Goal: Transaction & Acquisition: Purchase product/service

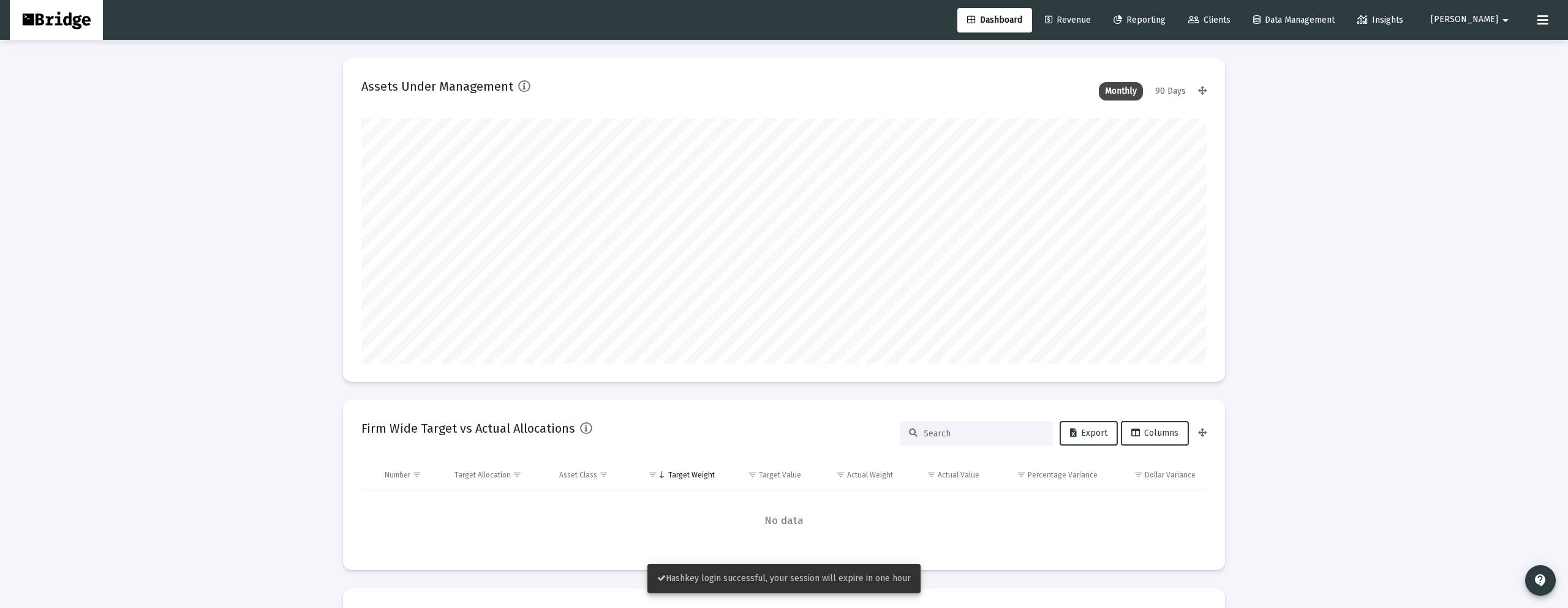
scroll to position [245, 455]
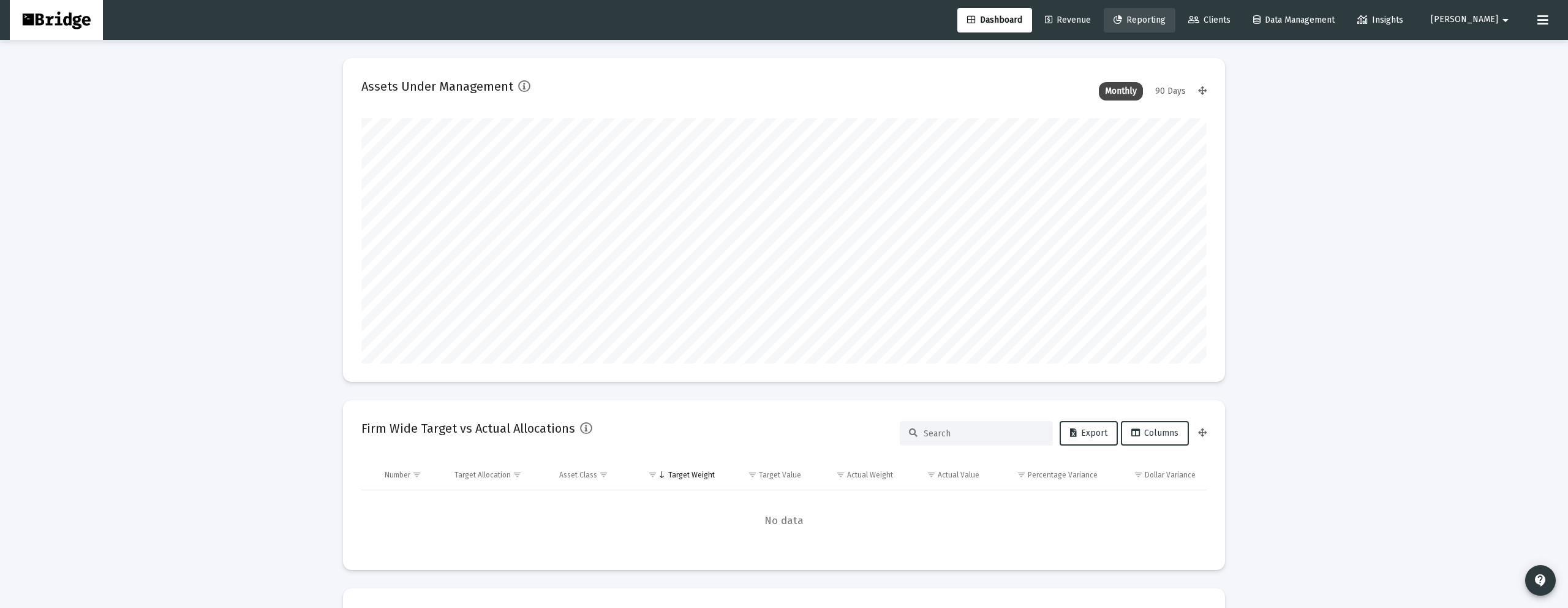
click at [1165, 15] on span "Reporting" at bounding box center [1139, 20] width 52 height 10
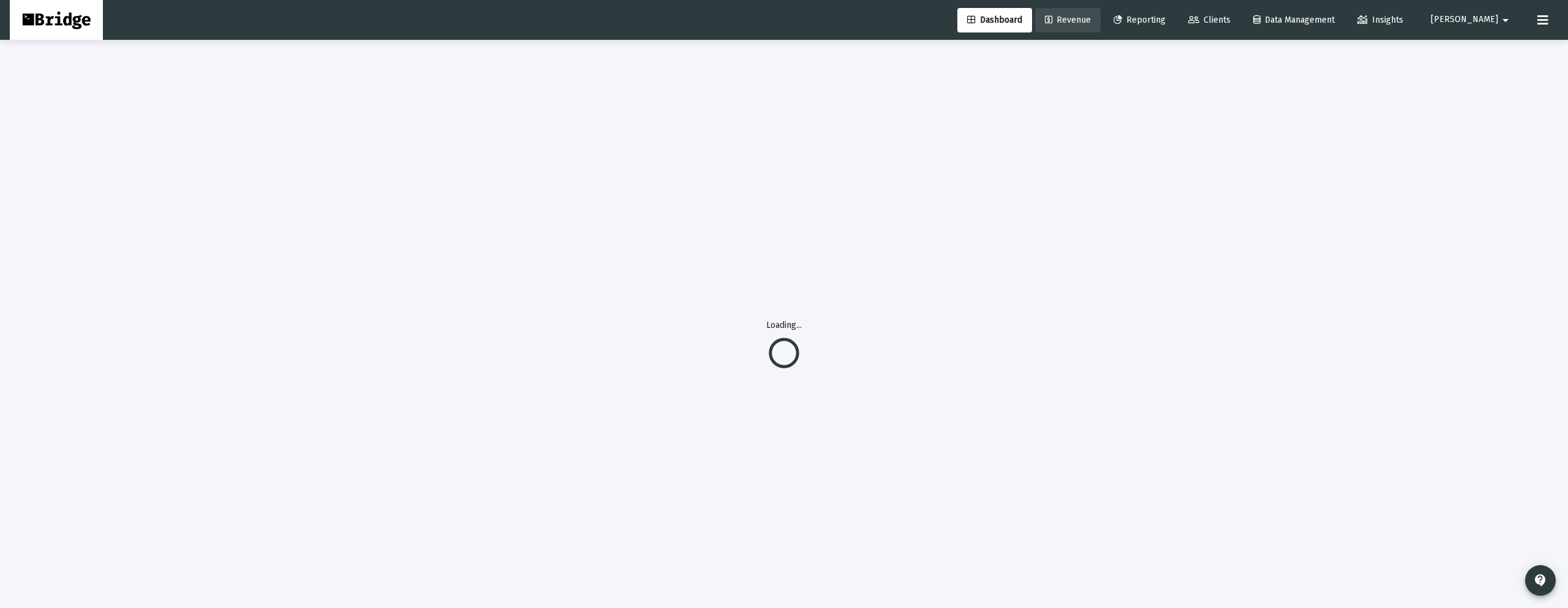
click at [1091, 17] on span "Revenue" at bounding box center [1067, 20] width 46 height 10
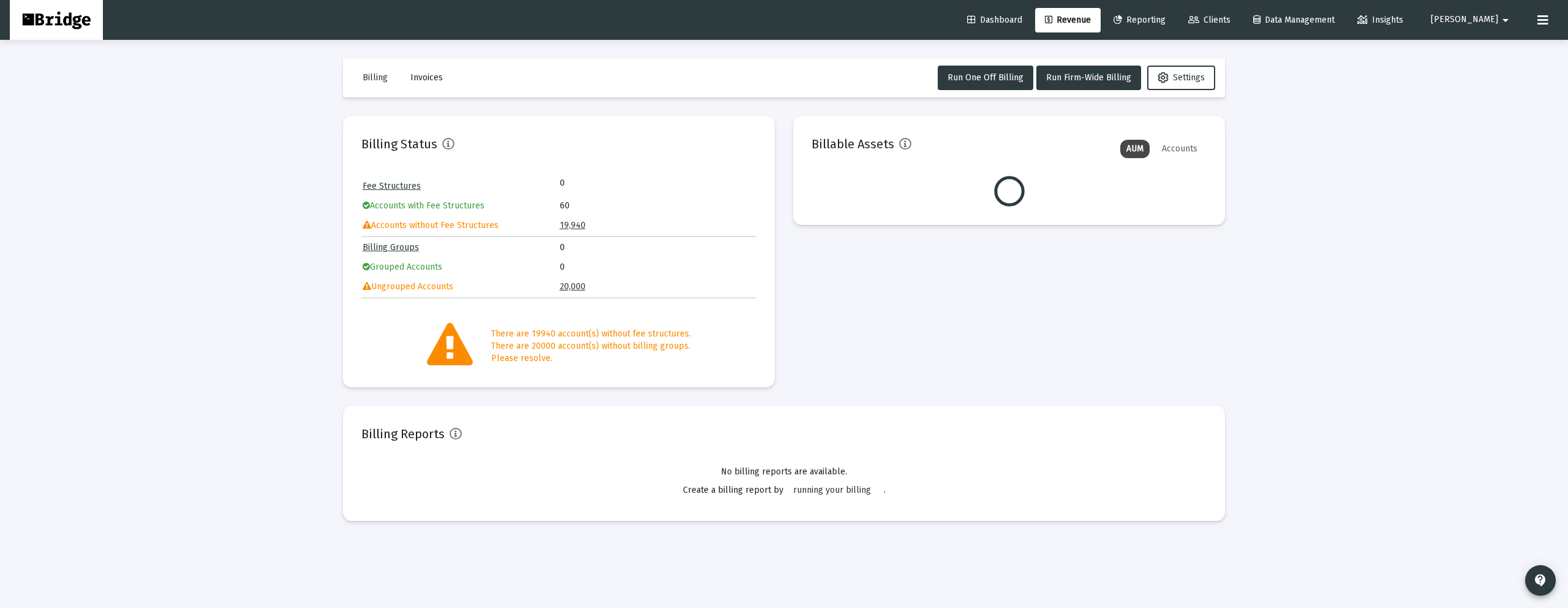
click at [440, 77] on span "Invoices" at bounding box center [426, 77] width 33 height 10
click at [383, 80] on span "Billing" at bounding box center [375, 77] width 25 height 10
click at [428, 81] on span "Invoices" at bounding box center [426, 77] width 33 height 10
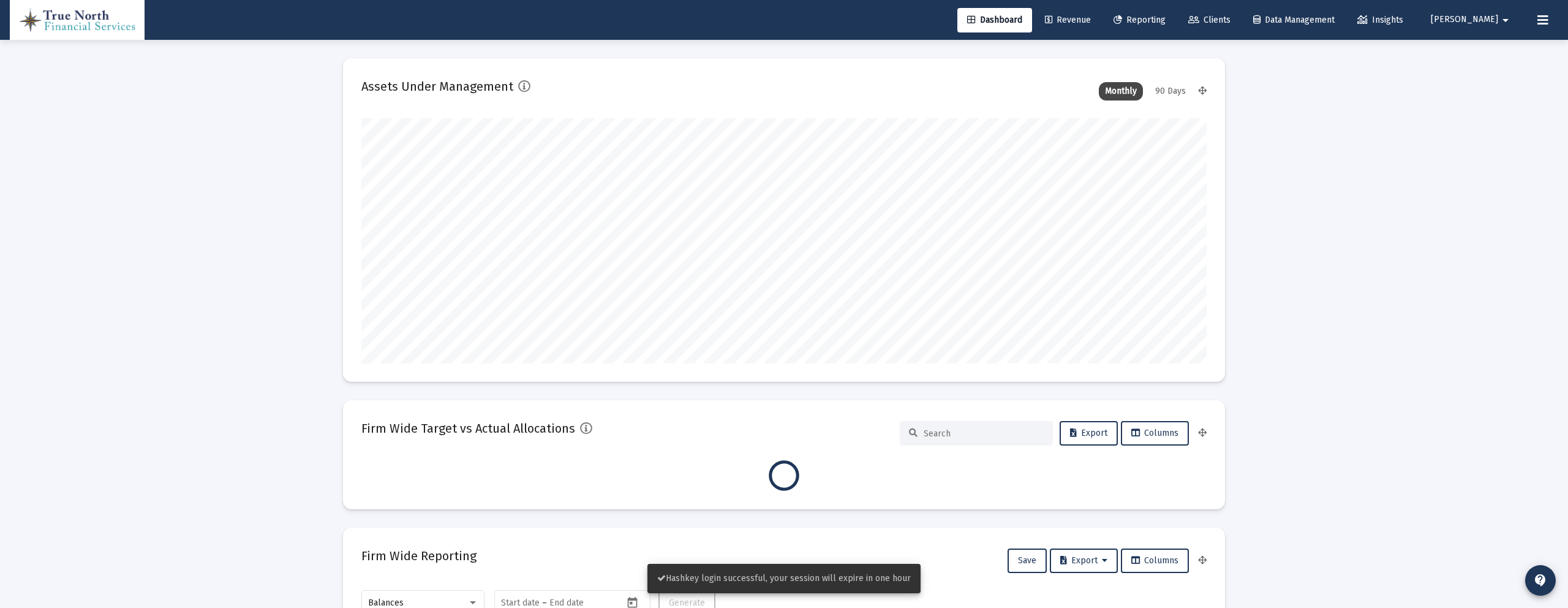
scroll to position [245, 846]
type input "[DATE]"
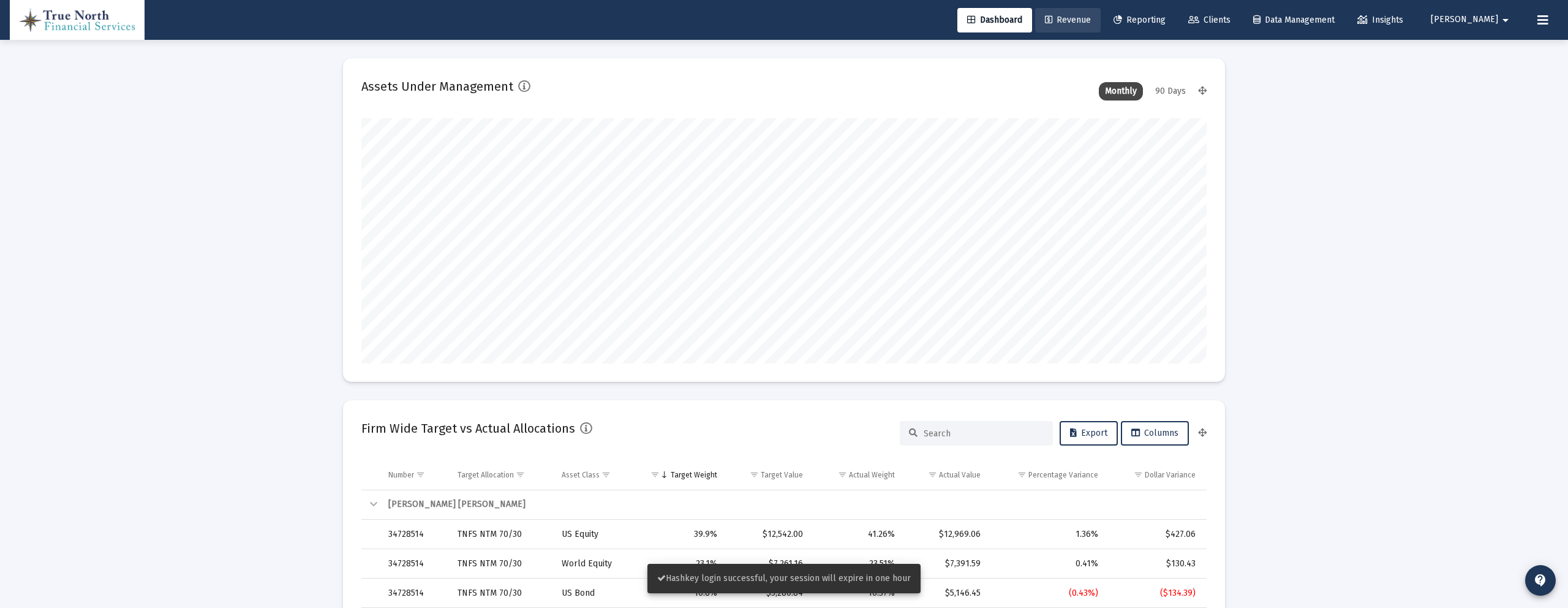
click at [1091, 18] on span "Revenue" at bounding box center [1067, 20] width 46 height 10
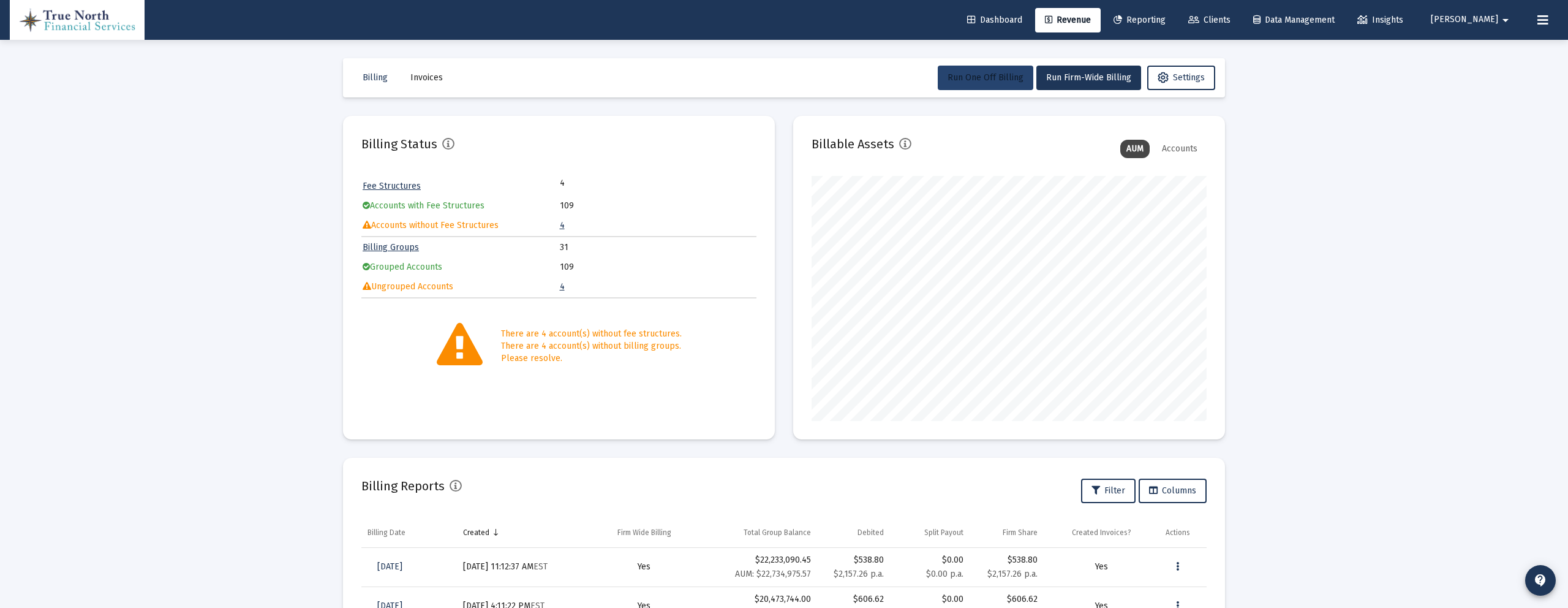
click at [1007, 80] on span "Run One Off Billing" at bounding box center [985, 77] width 76 height 10
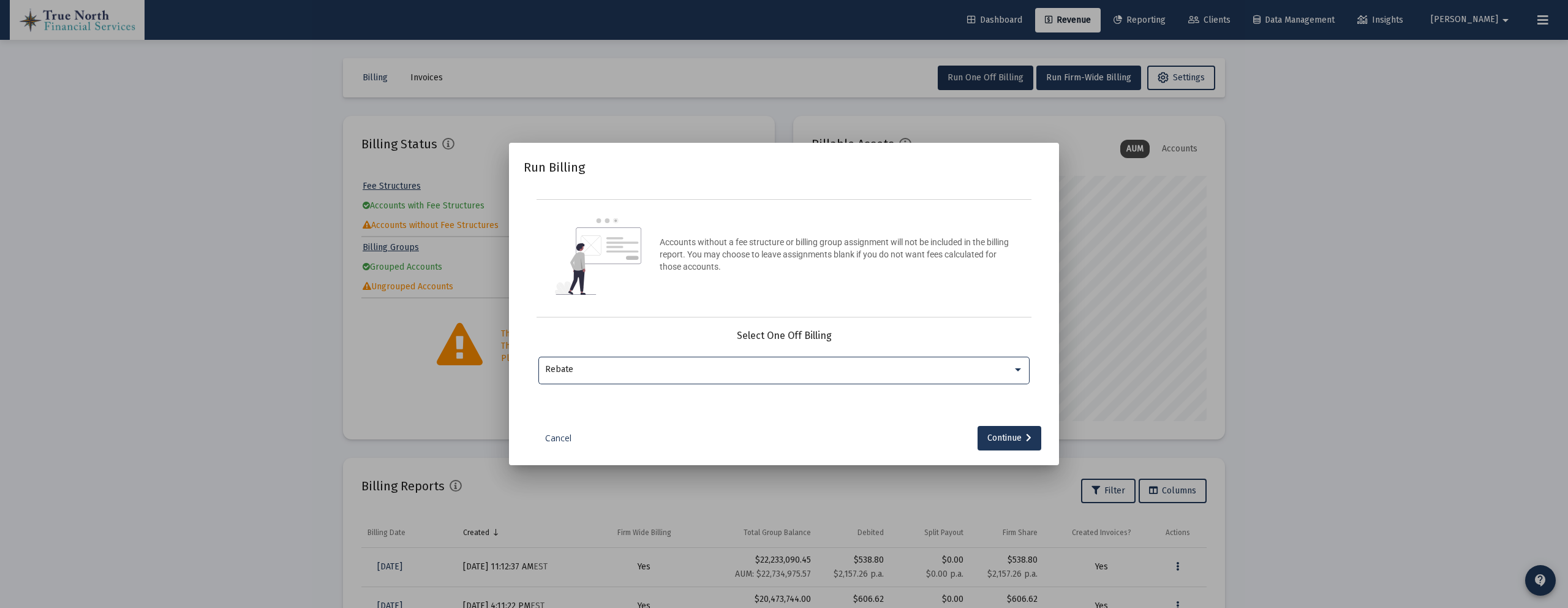
click at [752, 364] on div "Rebate" at bounding box center [779, 369] width 467 height 10
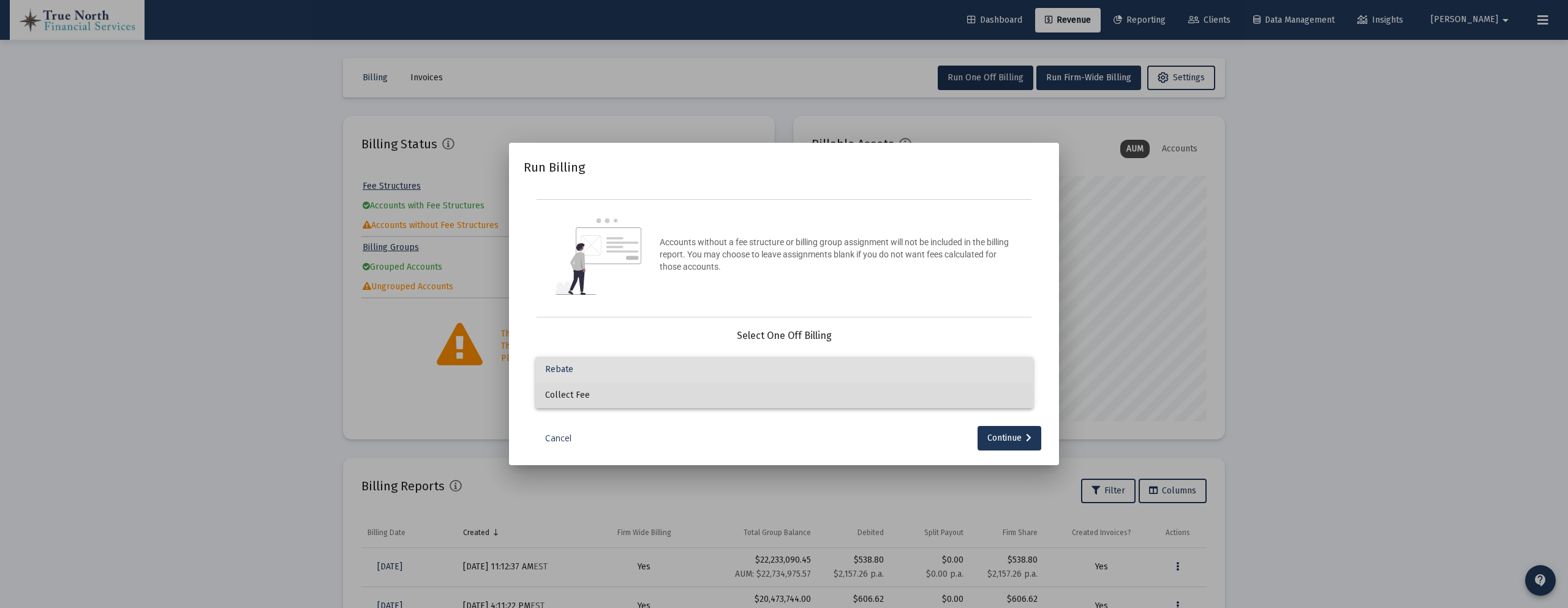
click at [716, 395] on span "Collect Fee" at bounding box center [784, 395] width 478 height 26
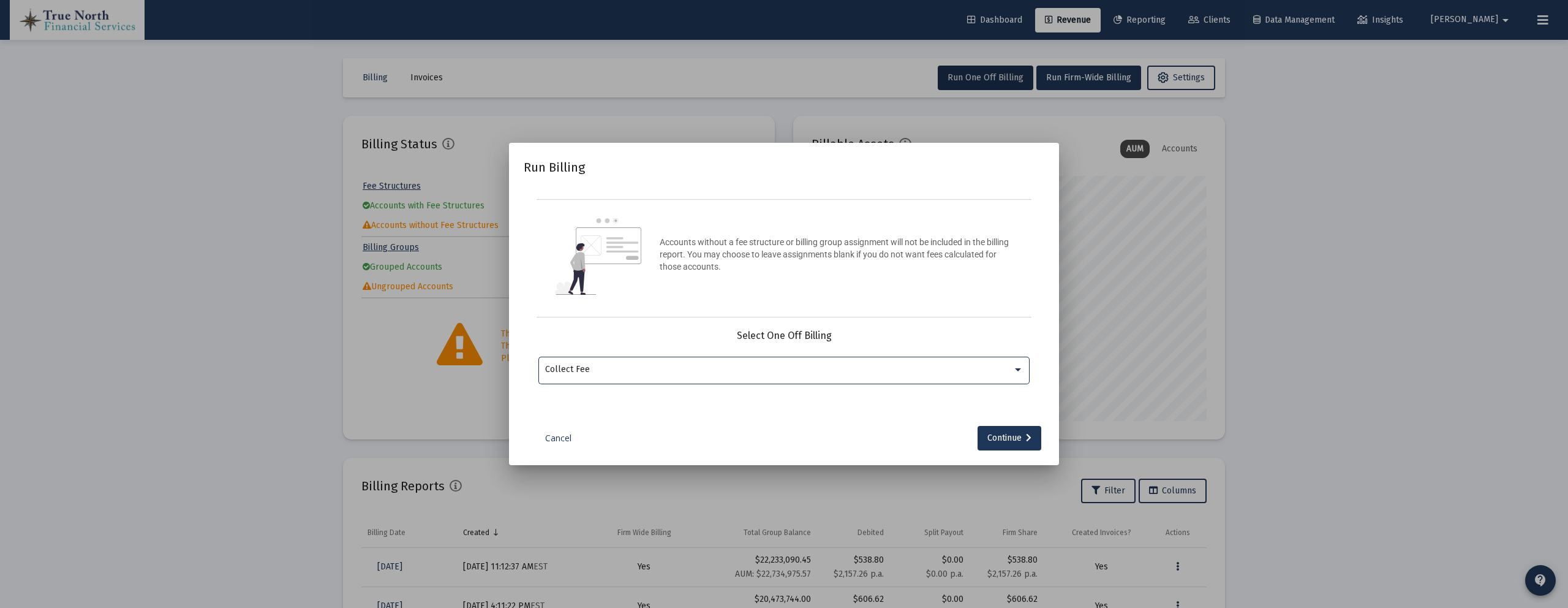
click at [559, 435] on link "Cancel" at bounding box center [558, 438] width 61 height 13
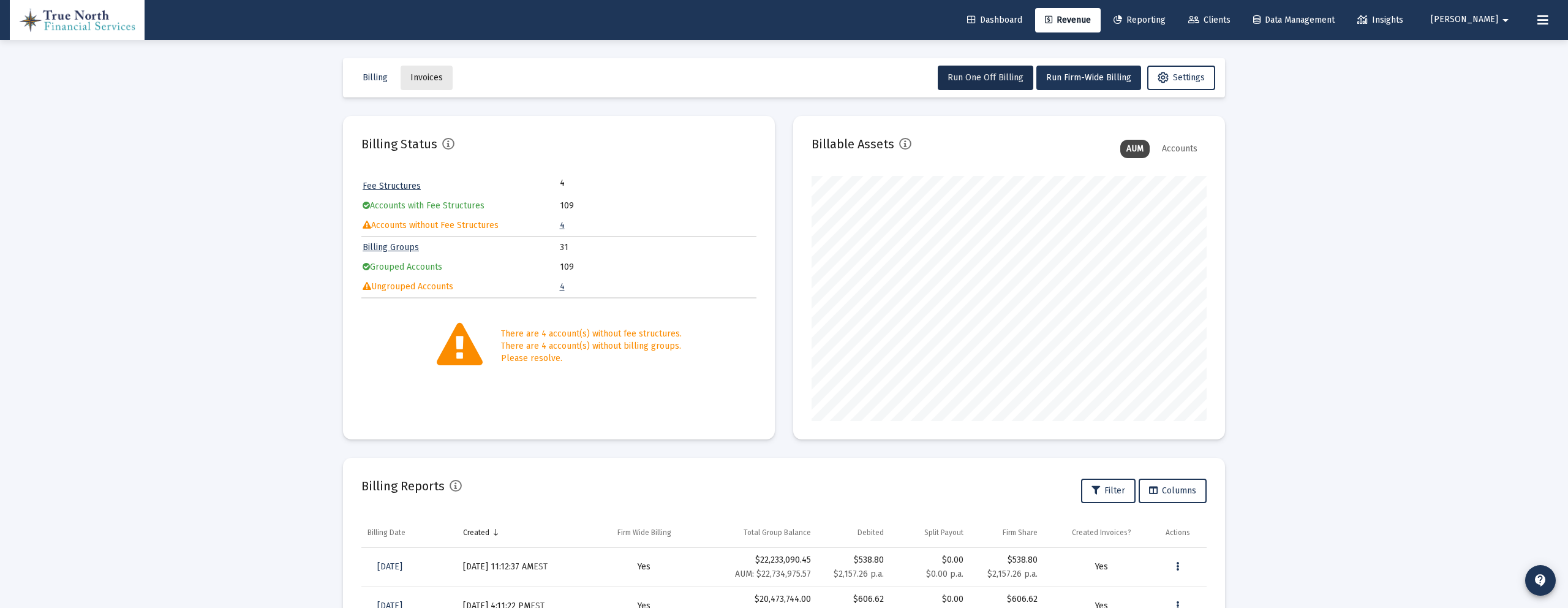
click at [433, 82] on span "Invoices" at bounding box center [426, 77] width 33 height 10
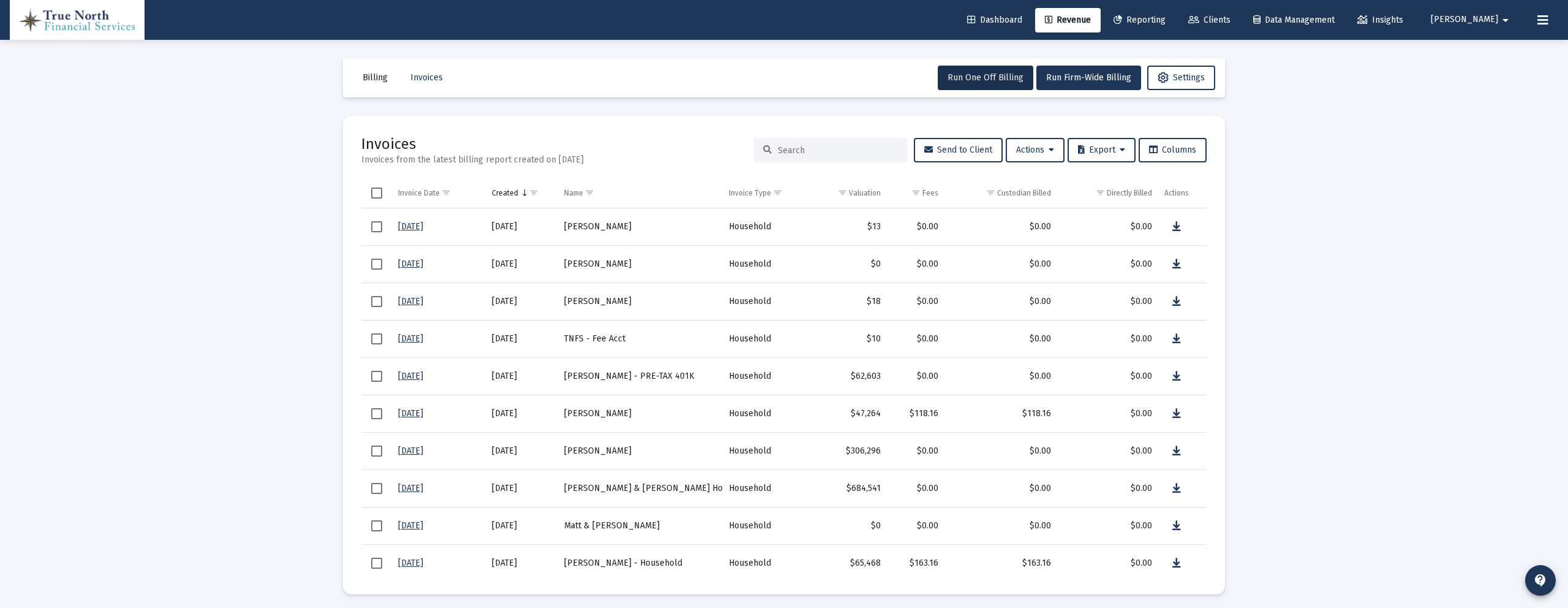
click at [404, 227] on link "6/30/25" at bounding box center [411, 226] width 25 height 10
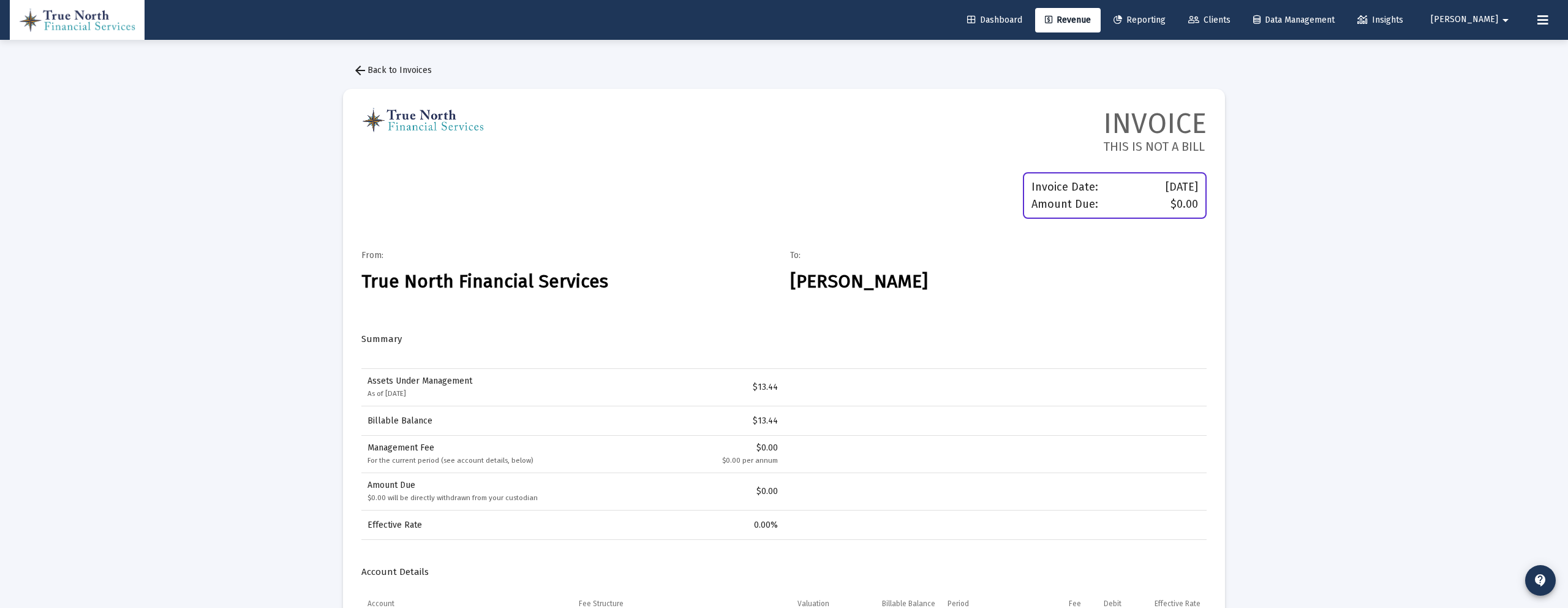
click at [362, 67] on mat-icon "arrow_back" at bounding box center [360, 70] width 15 height 15
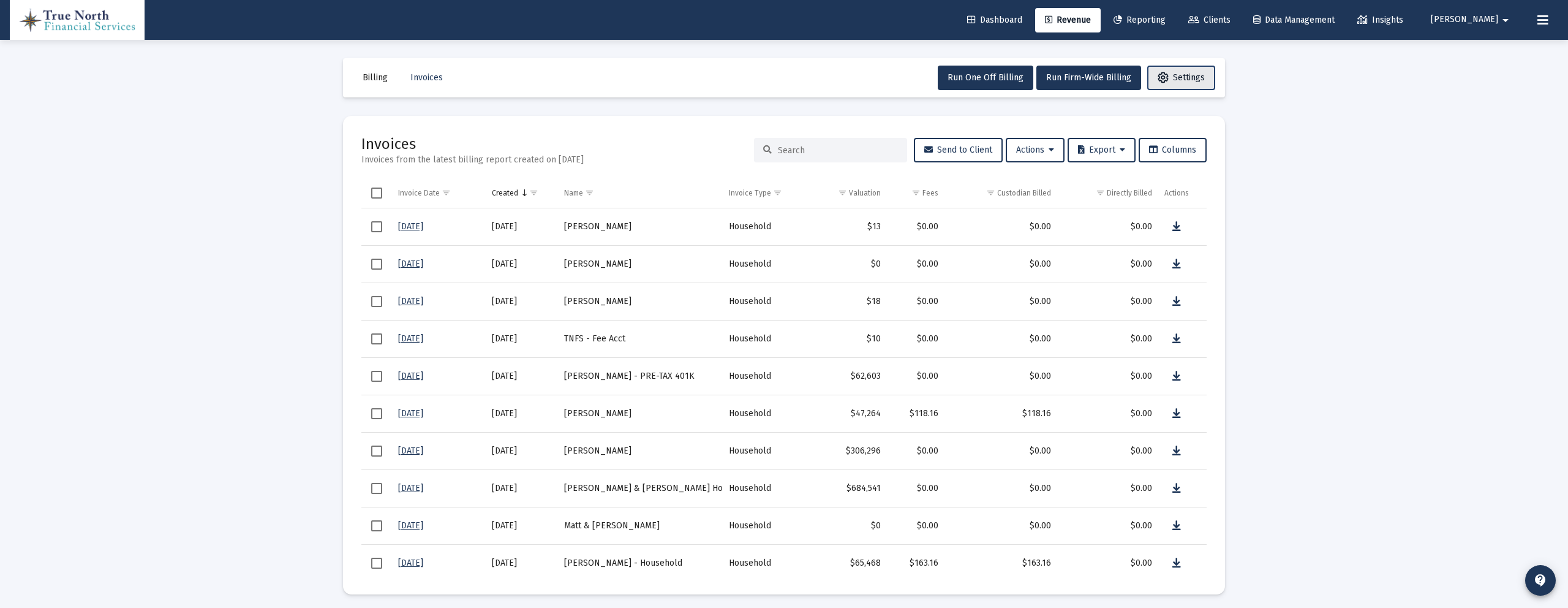
click at [1168, 81] on span "Settings" at bounding box center [1181, 77] width 47 height 10
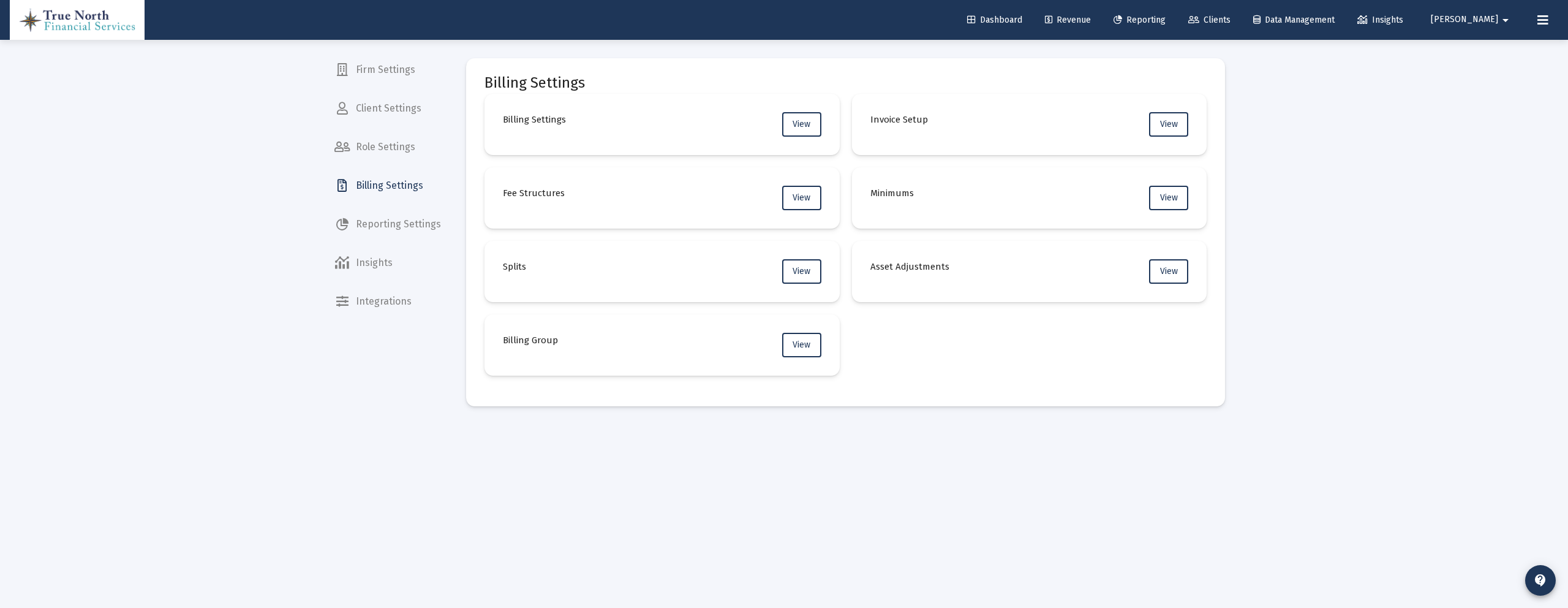
click at [1091, 17] on span "Revenue" at bounding box center [1067, 20] width 46 height 10
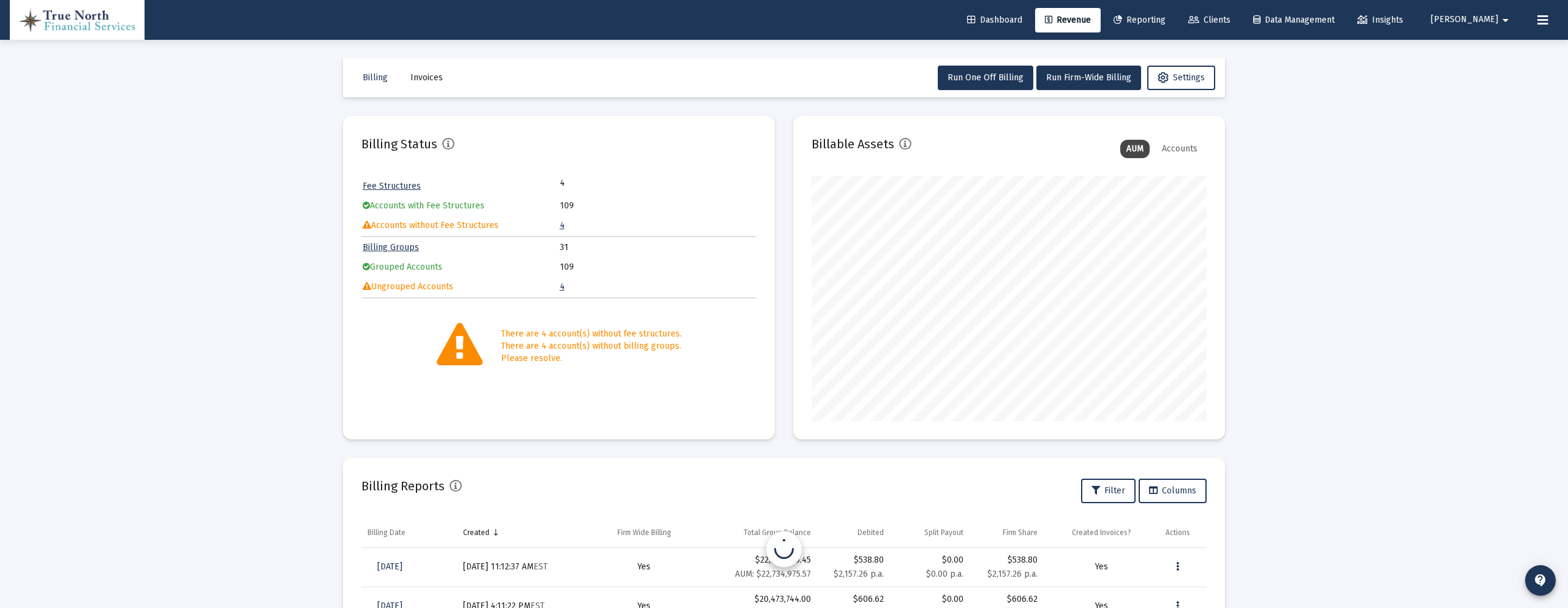
scroll to position [245, 395]
click at [998, 70] on button "Run One Off Billing" at bounding box center [985, 77] width 95 height 24
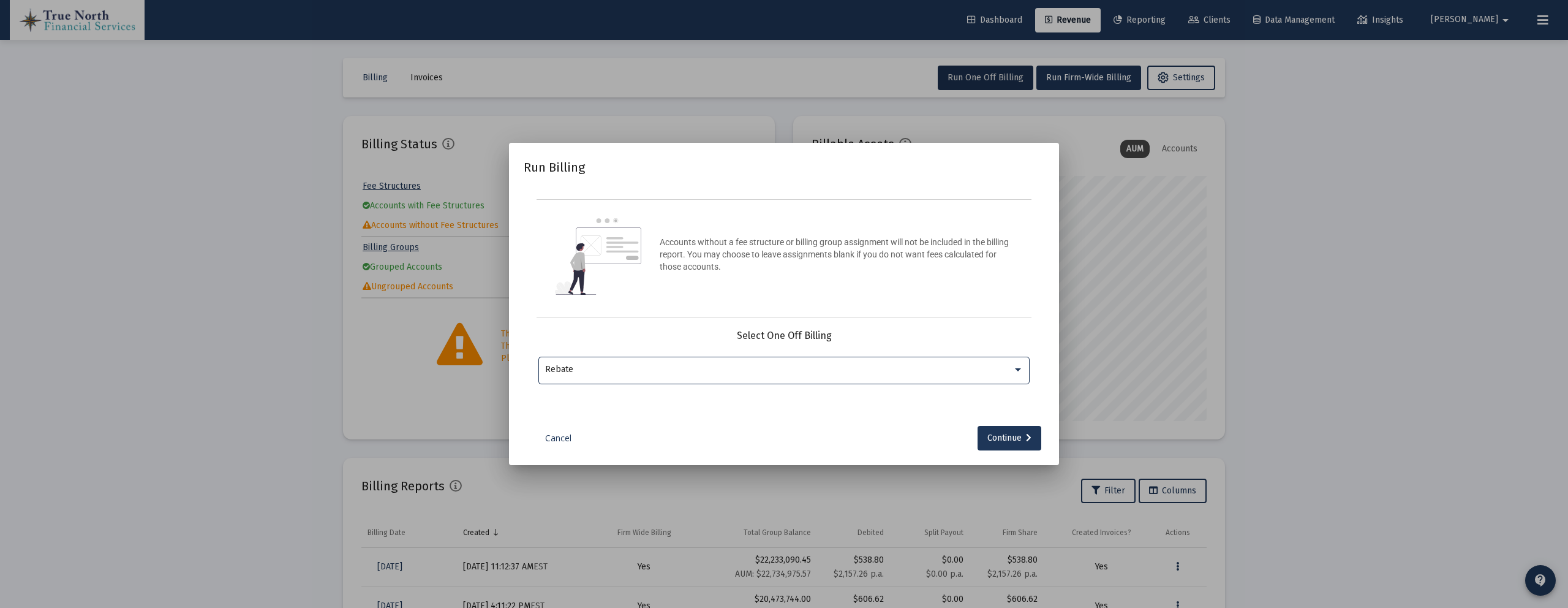
click at [435, 68] on div at bounding box center [784, 304] width 1568 height 608
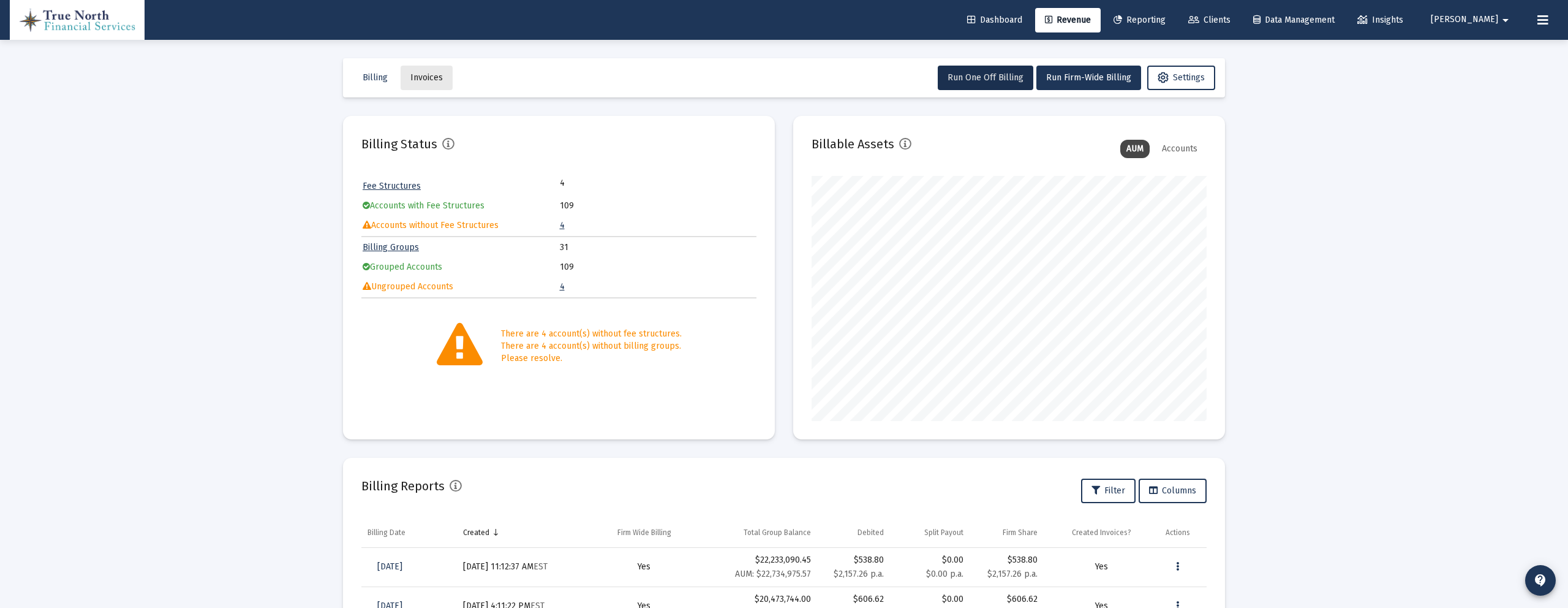
click at [426, 81] on span "Invoices" at bounding box center [426, 77] width 33 height 10
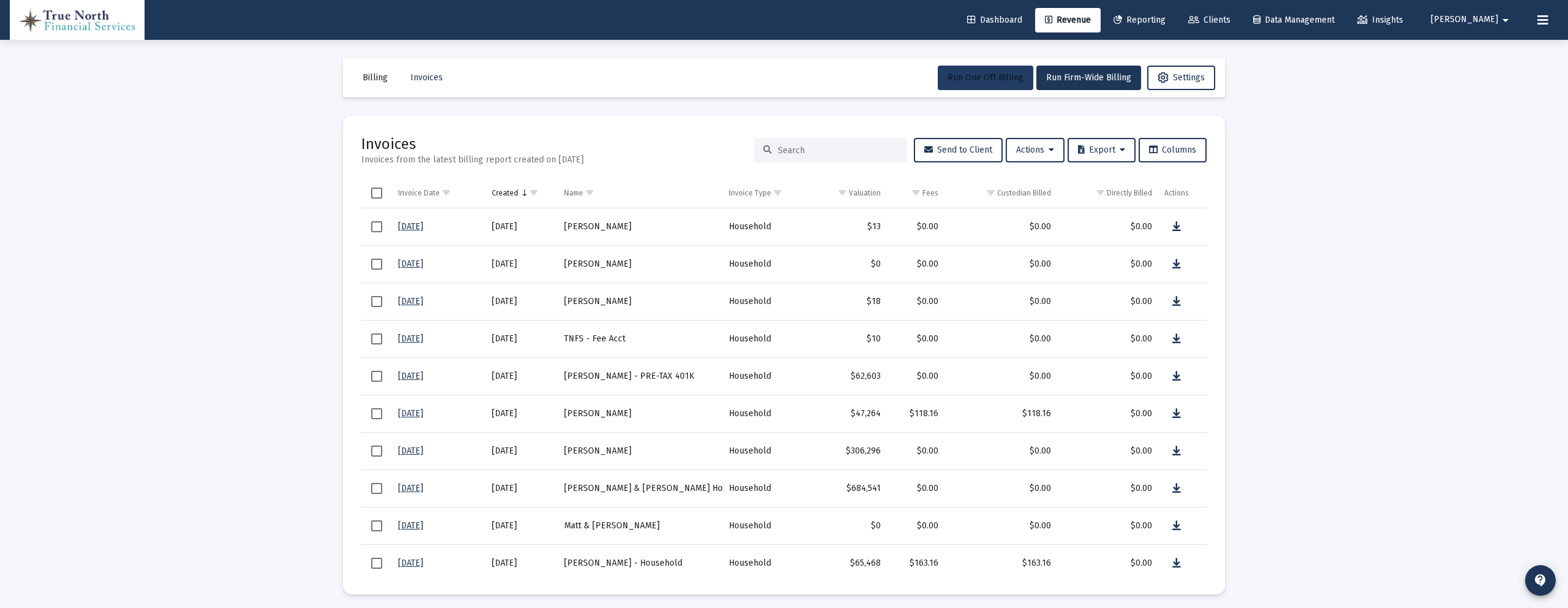
click at [985, 68] on button "Run One Off Billing" at bounding box center [985, 77] width 95 height 24
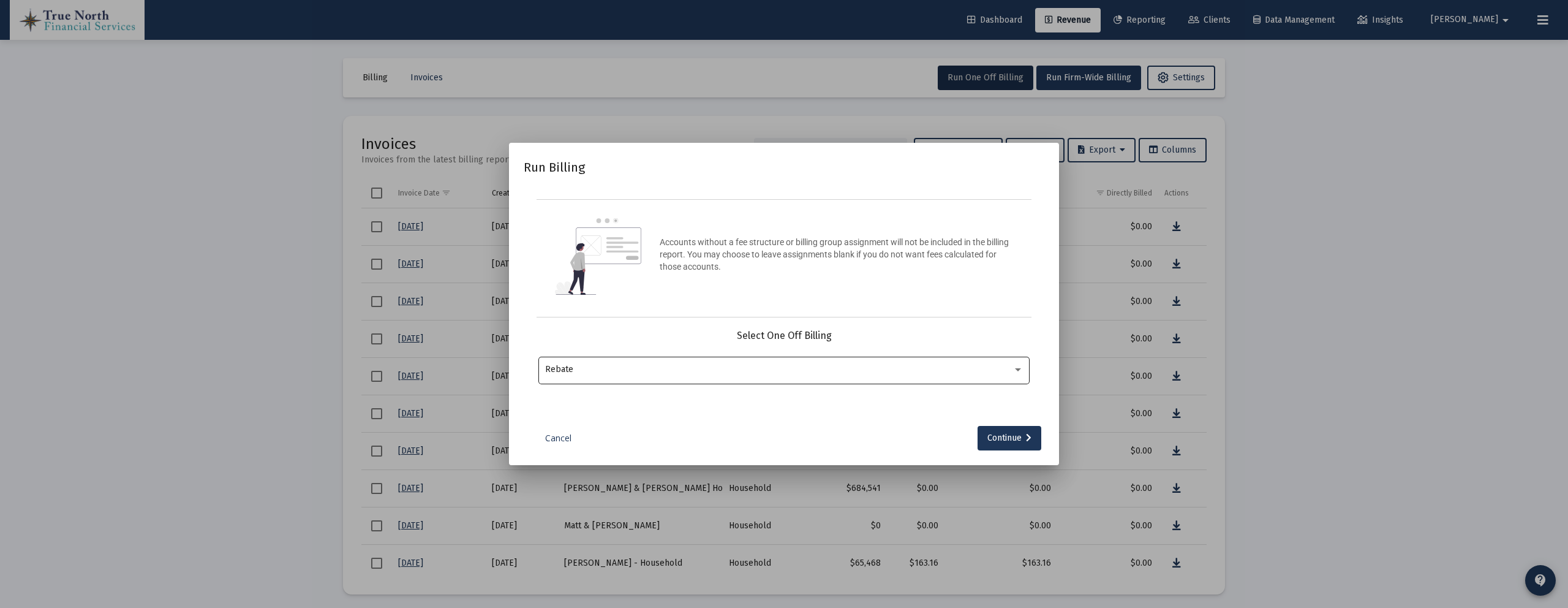
click at [706, 377] on div "Rebate" at bounding box center [784, 369] width 478 height 30
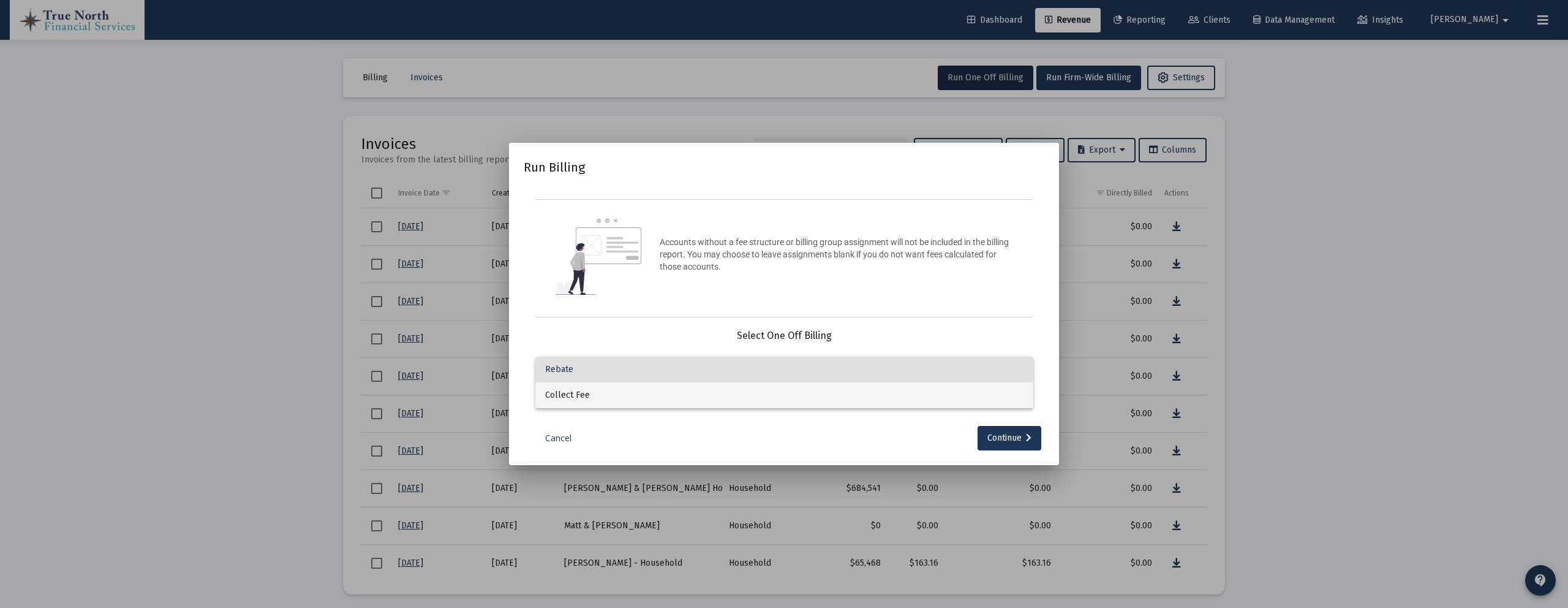
click at [694, 389] on span "Collect Fee" at bounding box center [784, 395] width 478 height 26
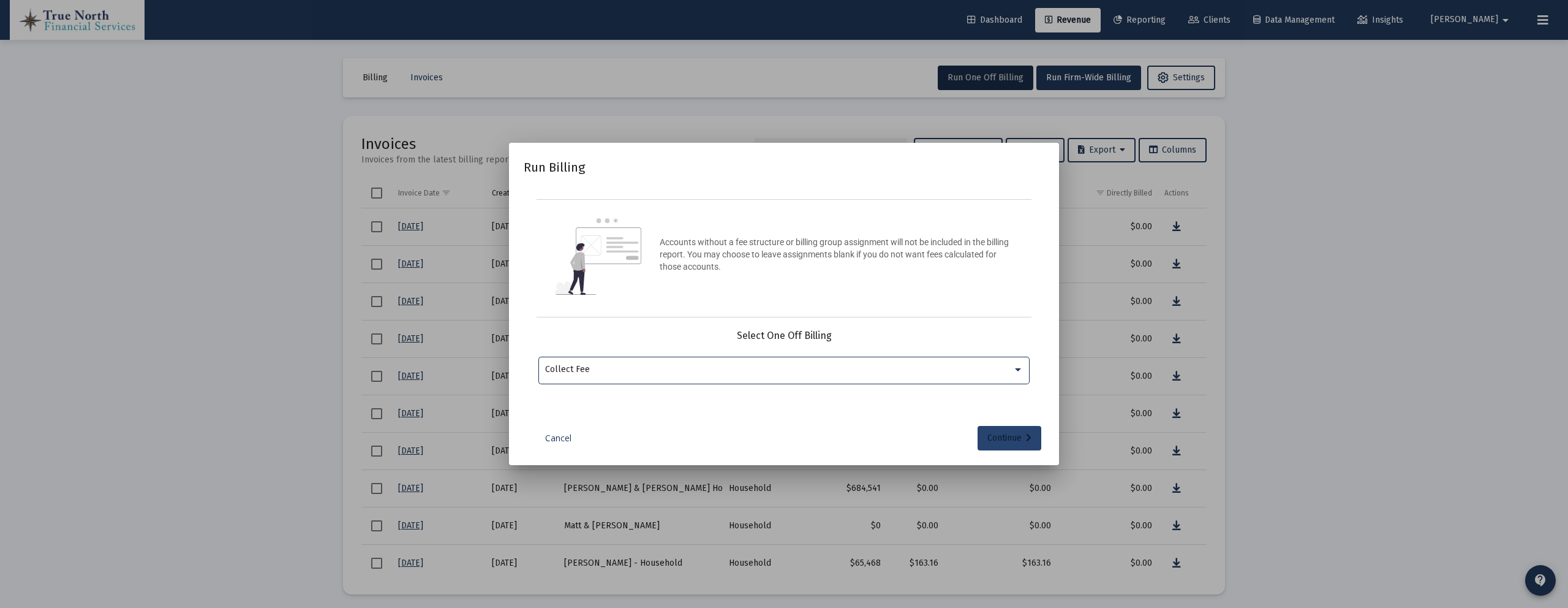
click at [997, 435] on div "Continue" at bounding box center [1009, 437] width 44 height 24
click at [736, 368] on input "Selection" at bounding box center [777, 369] width 464 height 10
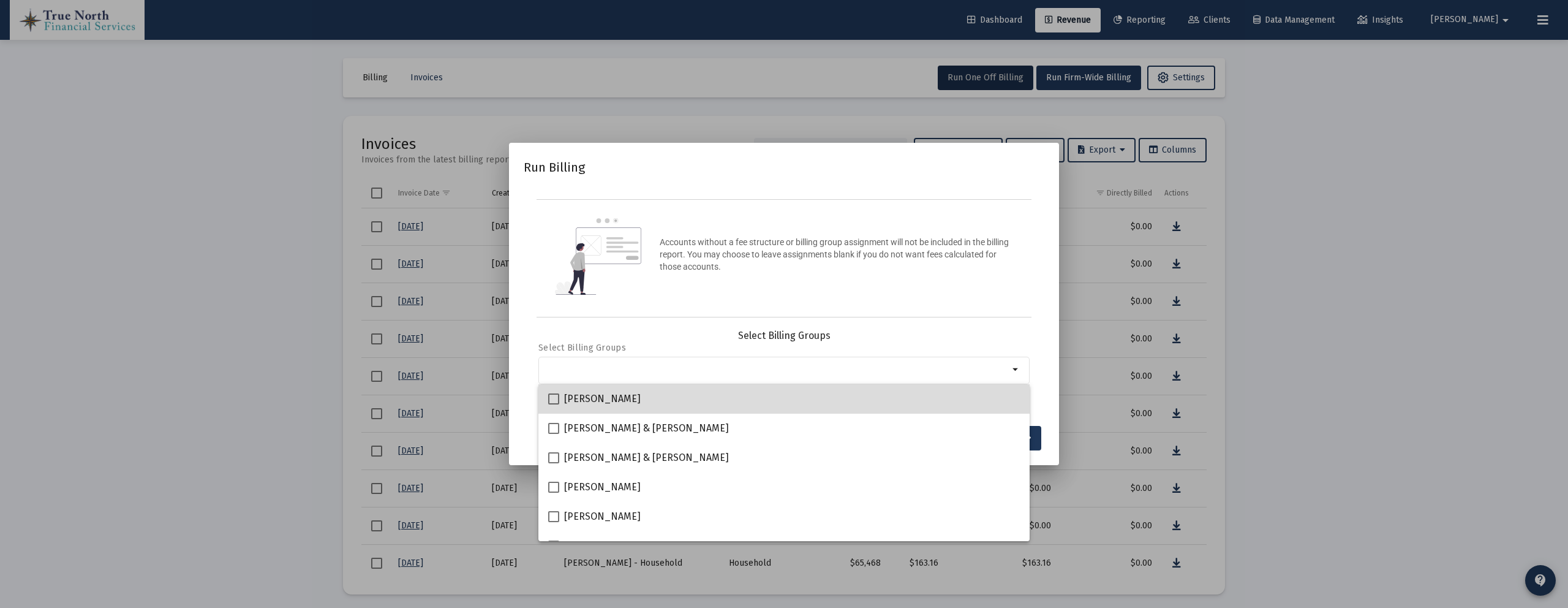
click at [691, 399] on div "Caitlin Crum" at bounding box center [784, 399] width 471 height 29
checkbox input "true"
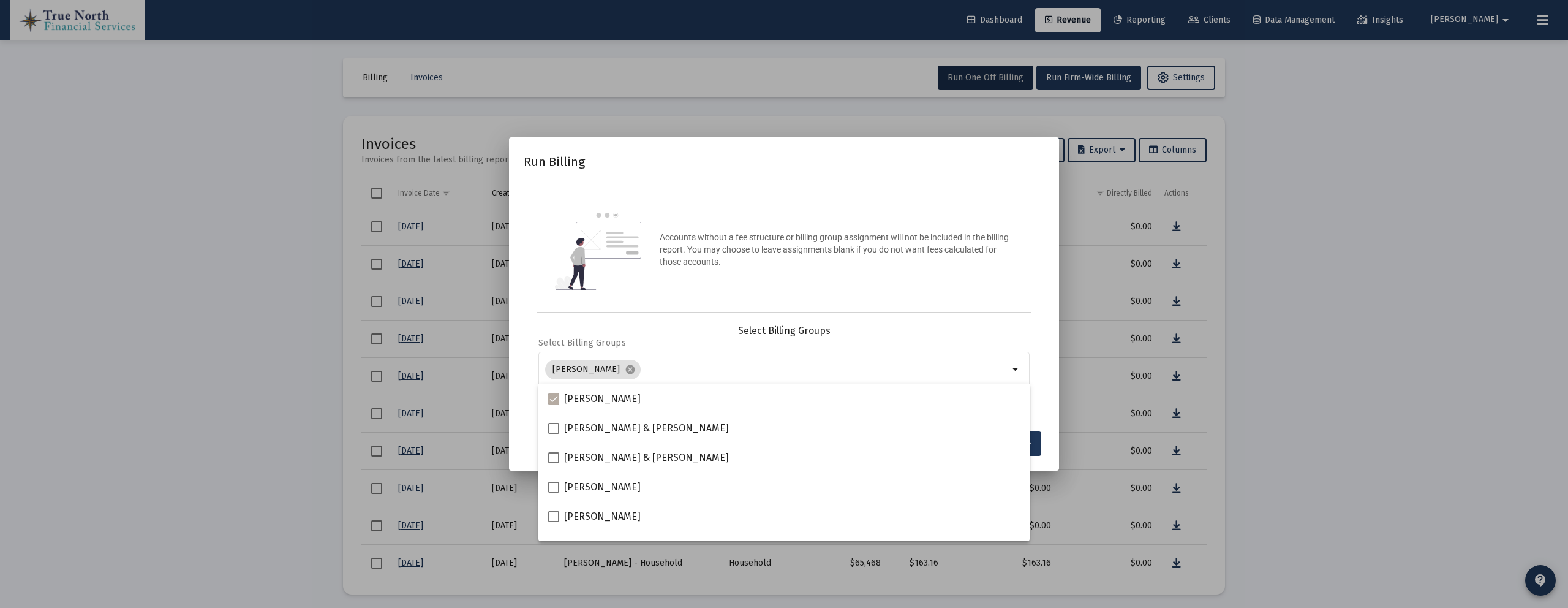
click at [907, 299] on div "Accounts without a fee structure or billing group assignment will not be includ…" at bounding box center [784, 253] width 495 height 119
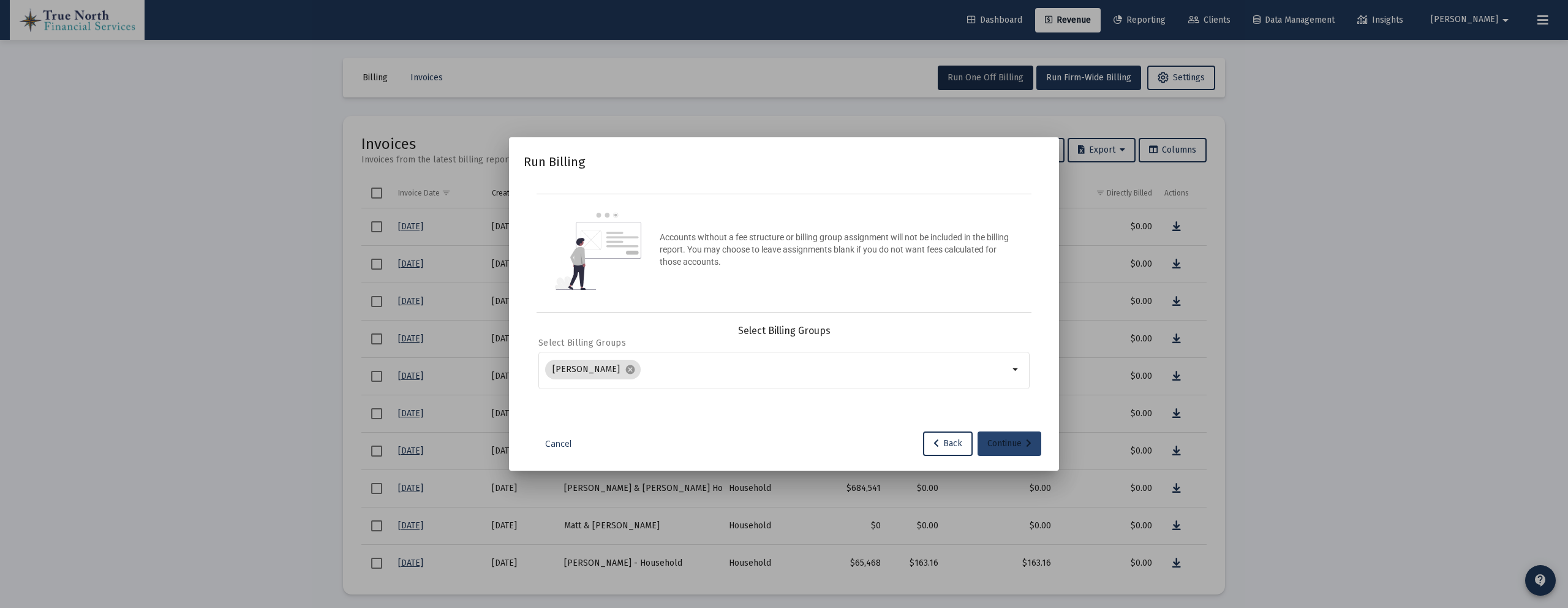
click at [993, 440] on div "Continue" at bounding box center [1009, 443] width 44 height 24
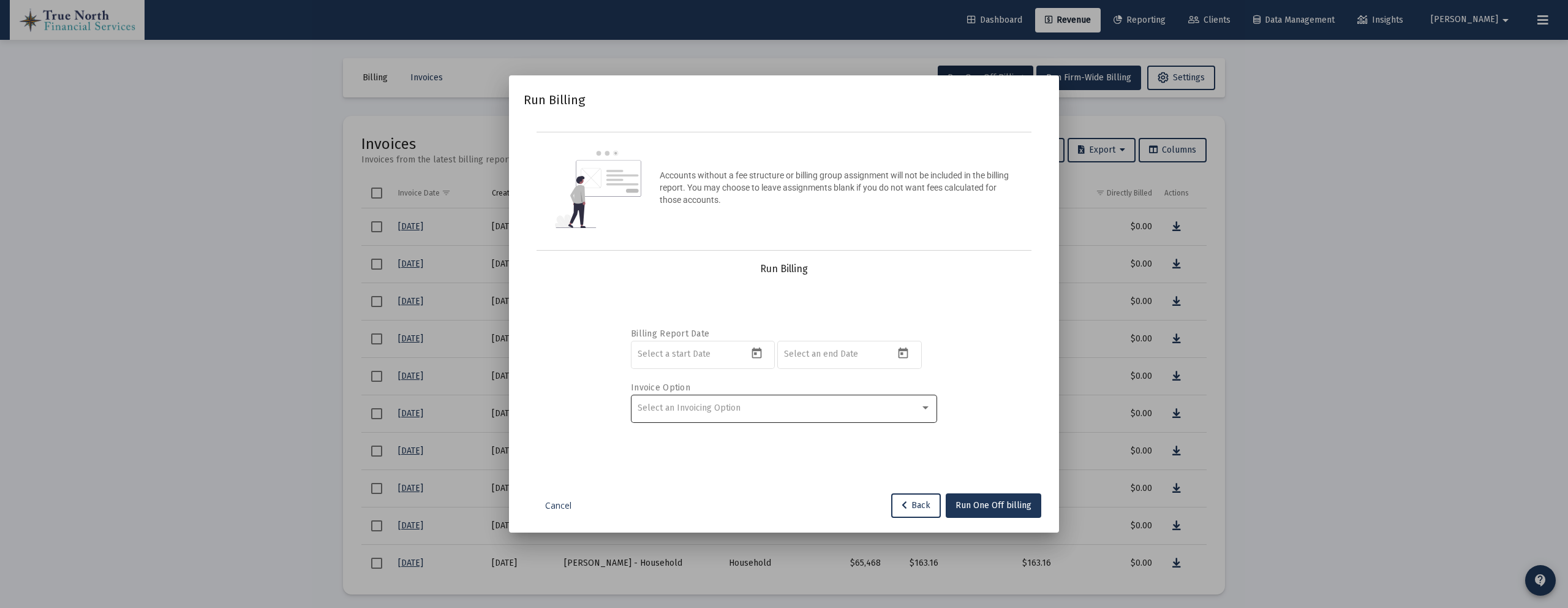
click at [738, 401] on div "Select an Invoicing Option" at bounding box center [784, 408] width 293 height 30
click at [747, 291] on div at bounding box center [784, 304] width 1568 height 608
click at [916, 508] on span "Back" at bounding box center [916, 505] width 28 height 10
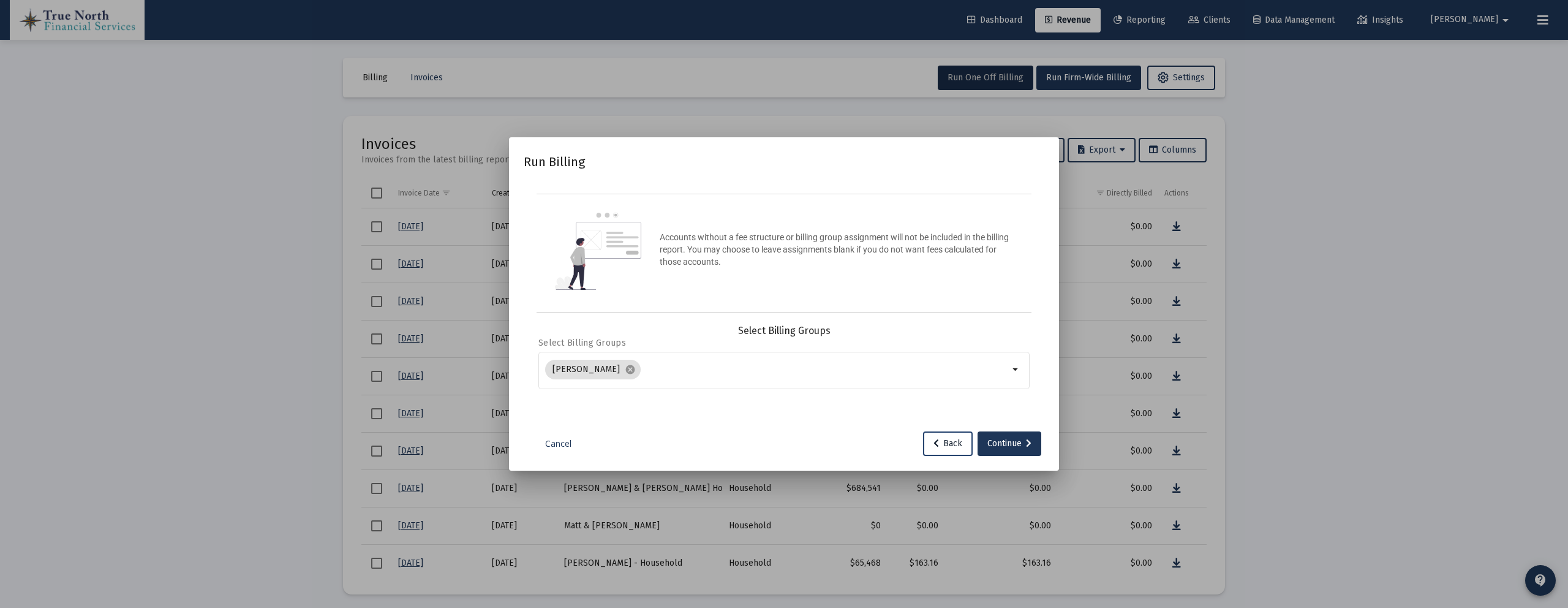
click at [936, 445] on icon at bounding box center [936, 444] width 6 height 8
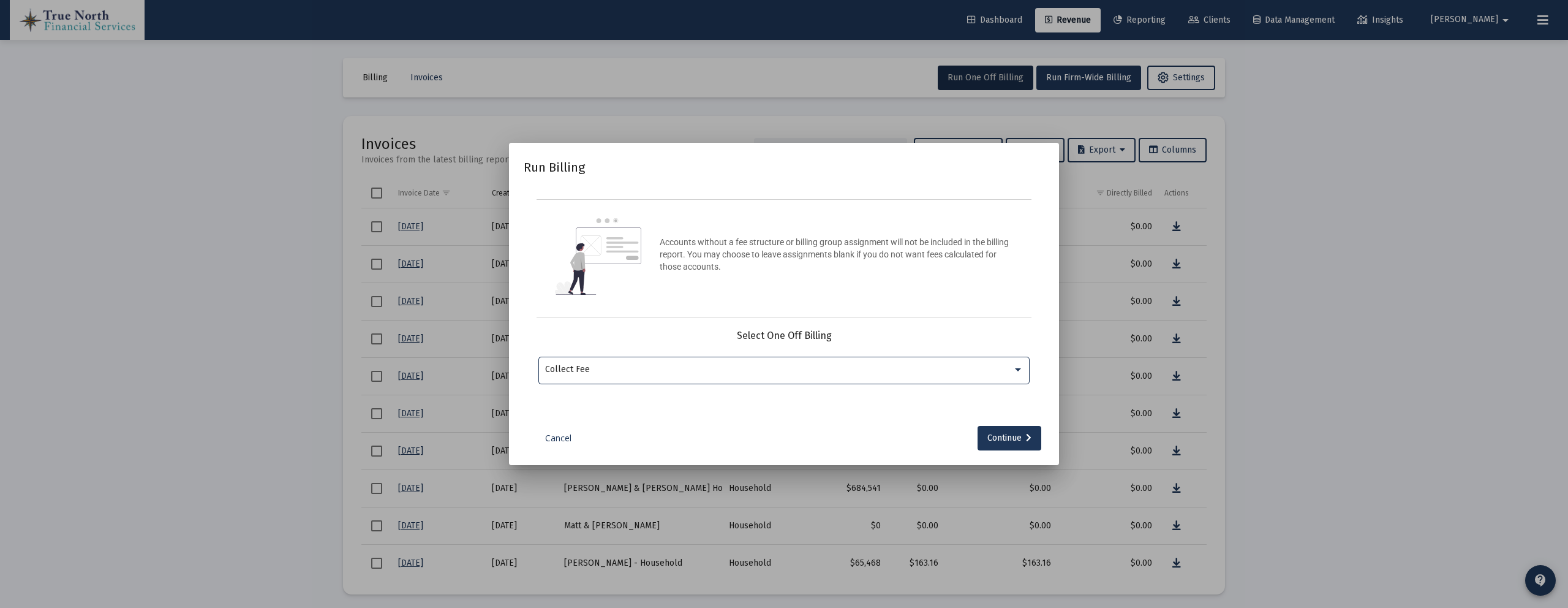
click at [630, 368] on div "Collect Fee" at bounding box center [779, 369] width 467 height 10
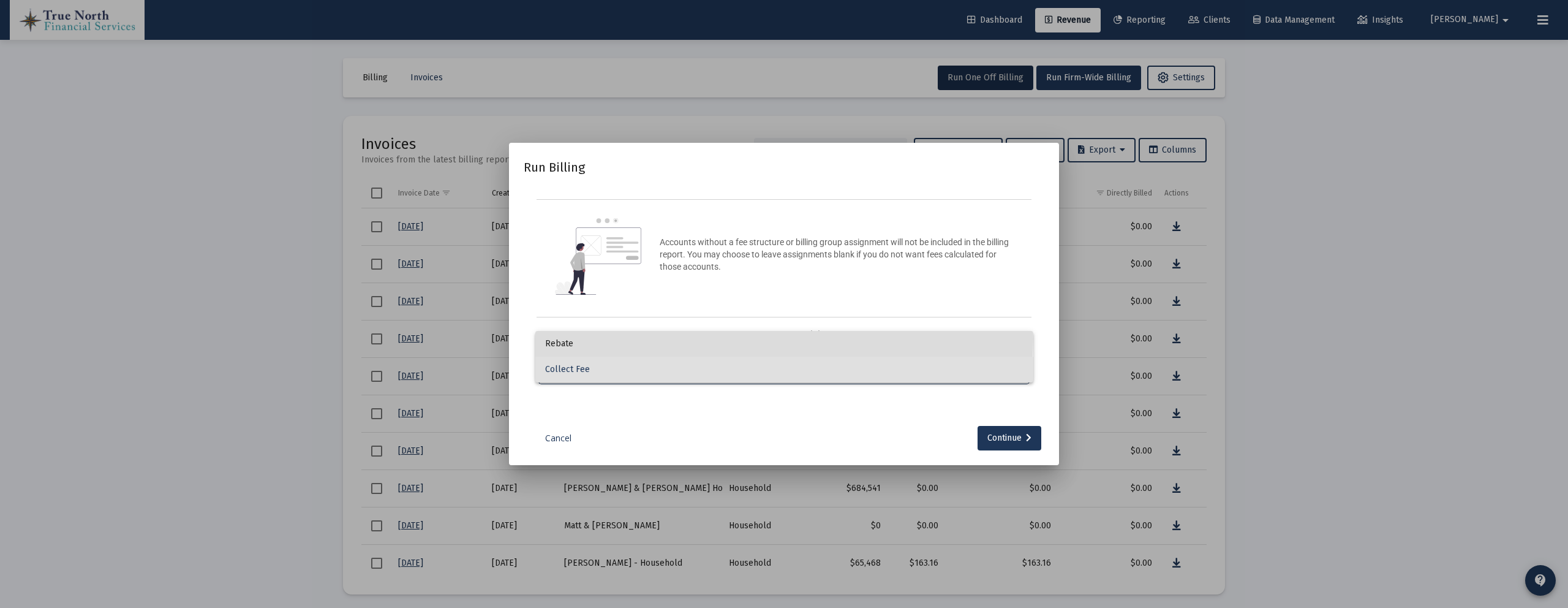
click at [627, 338] on span "Rebate" at bounding box center [784, 343] width 478 height 26
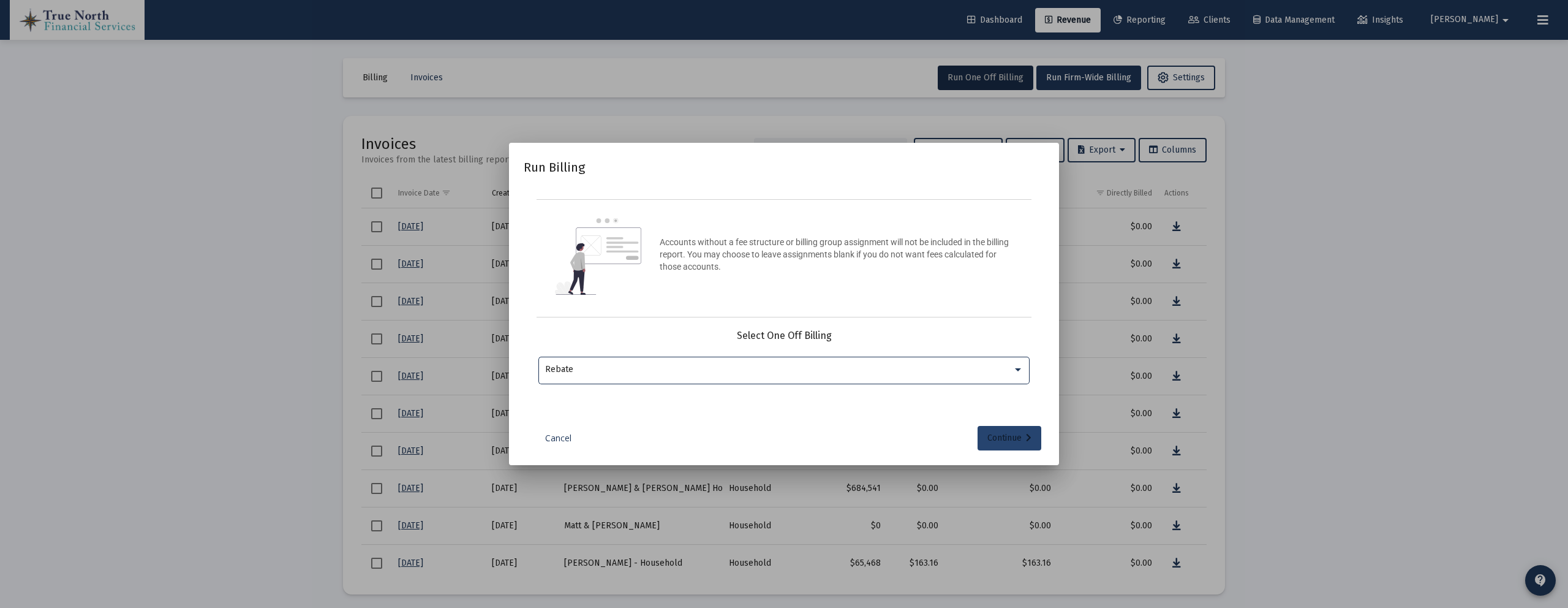
click at [994, 438] on div "Continue" at bounding box center [1009, 437] width 44 height 24
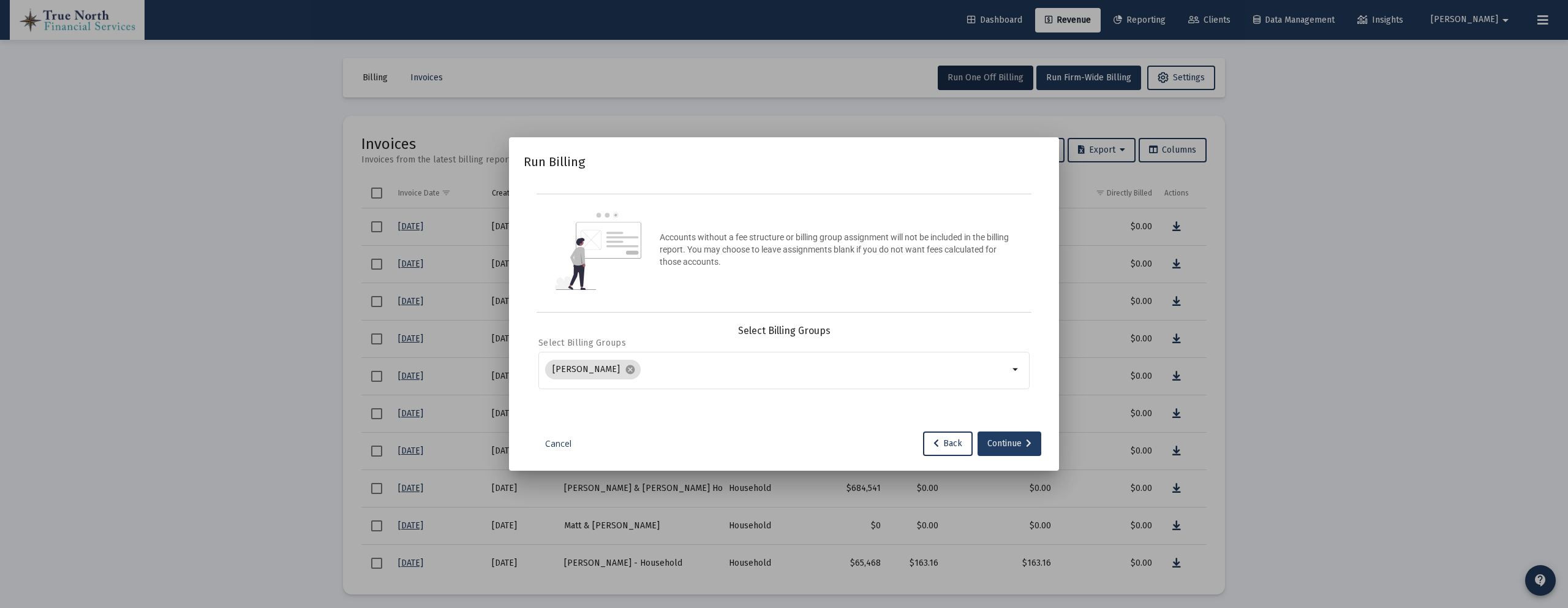
click at [1008, 437] on div "Continue" at bounding box center [1009, 443] width 44 height 24
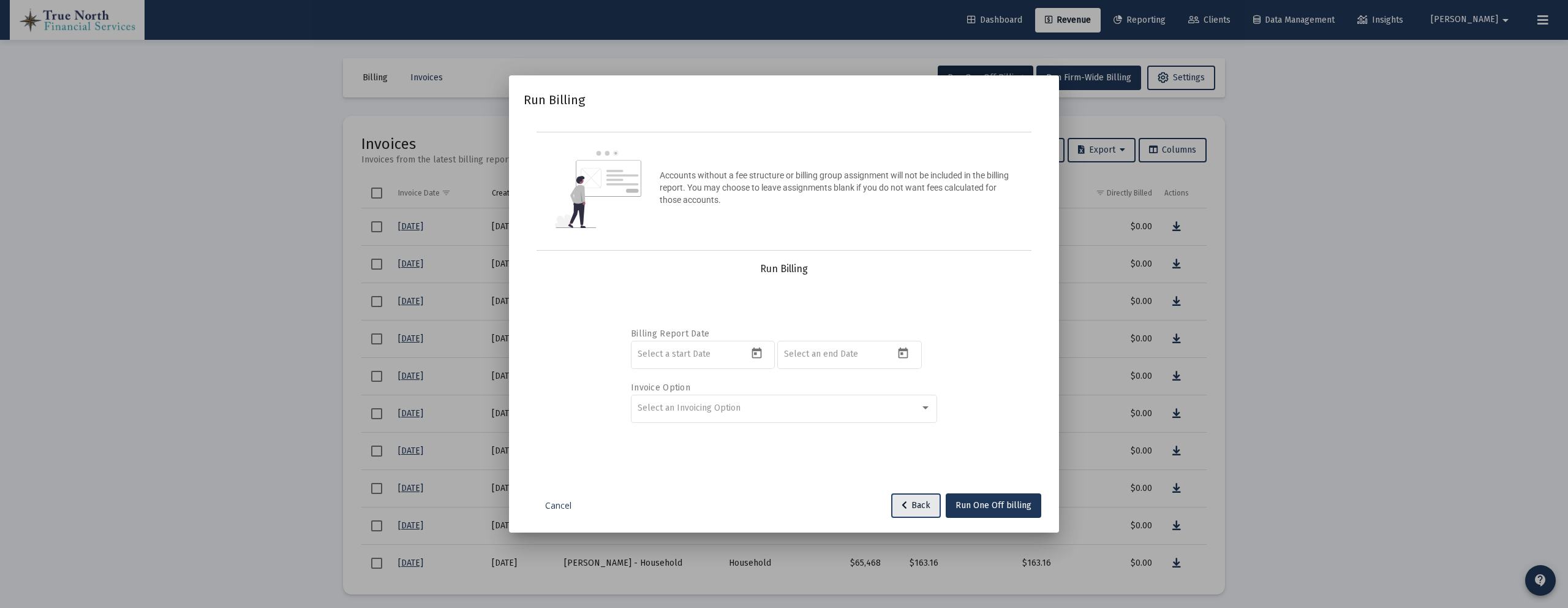
click at [908, 503] on span "Back" at bounding box center [916, 505] width 28 height 10
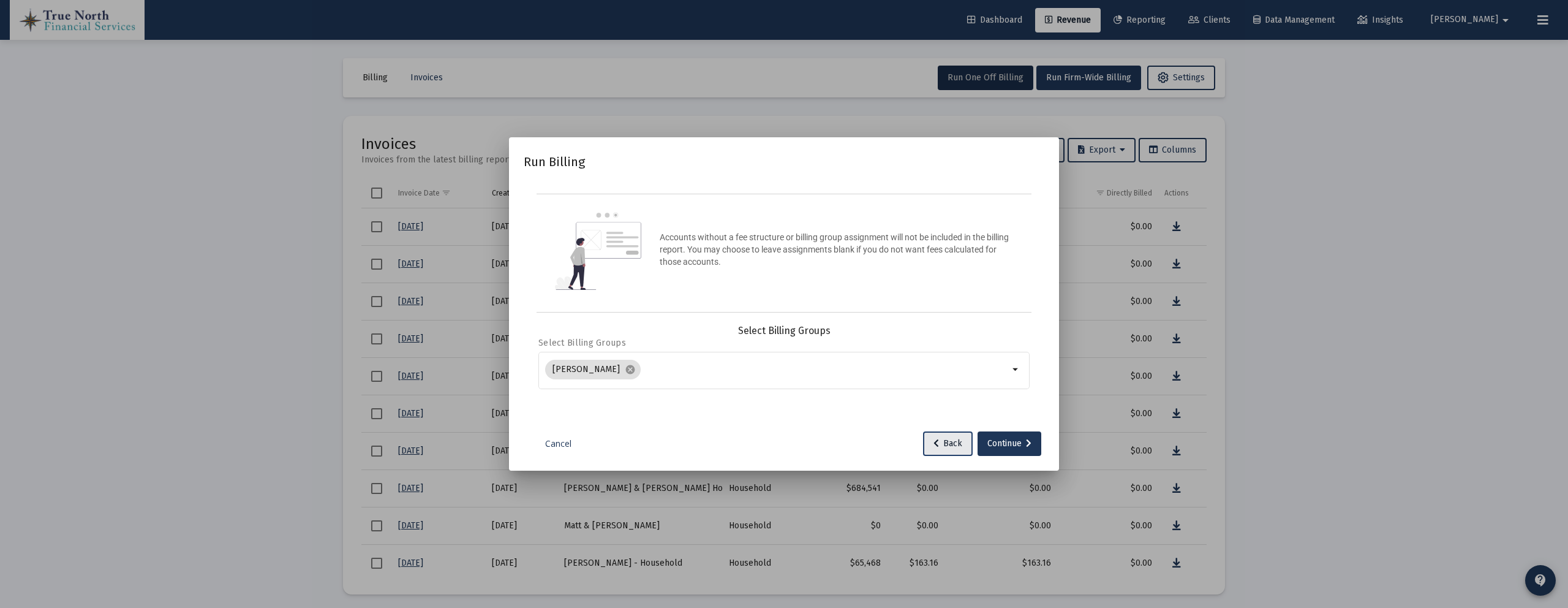
click at [935, 446] on icon at bounding box center [936, 444] width 6 height 8
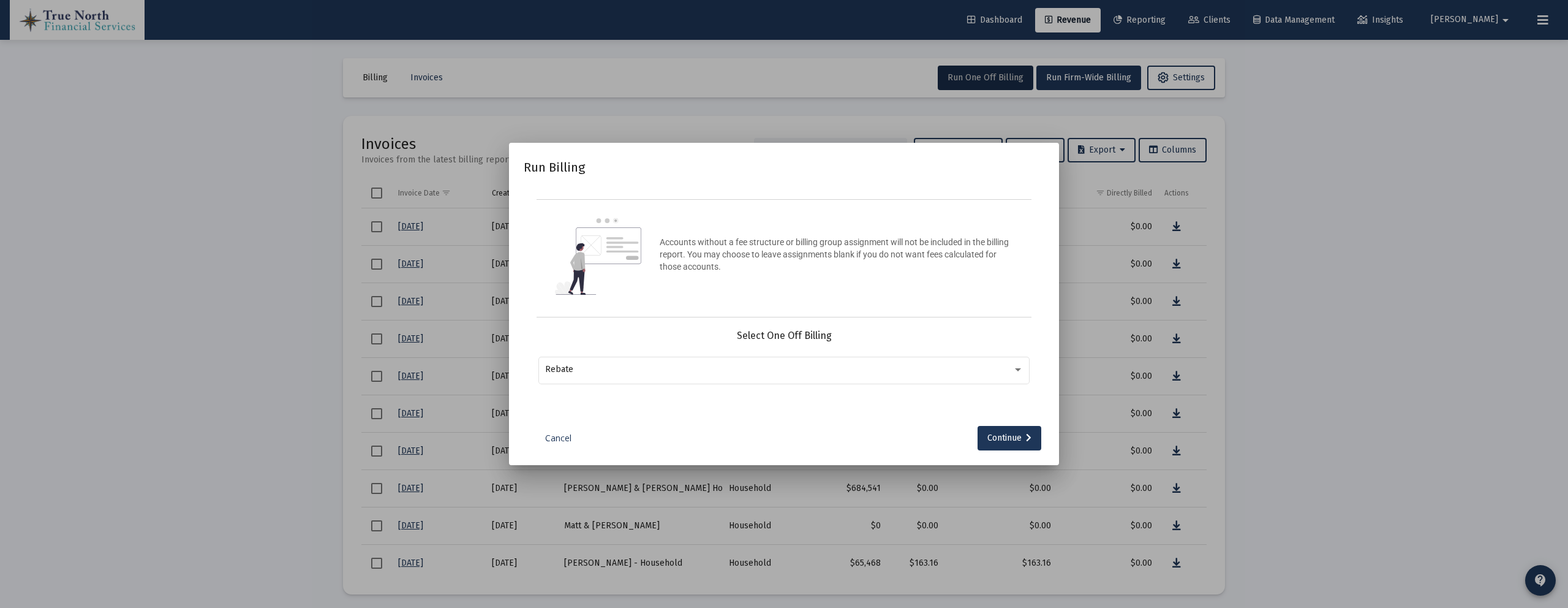
click at [576, 434] on link "Cancel" at bounding box center [558, 438] width 61 height 13
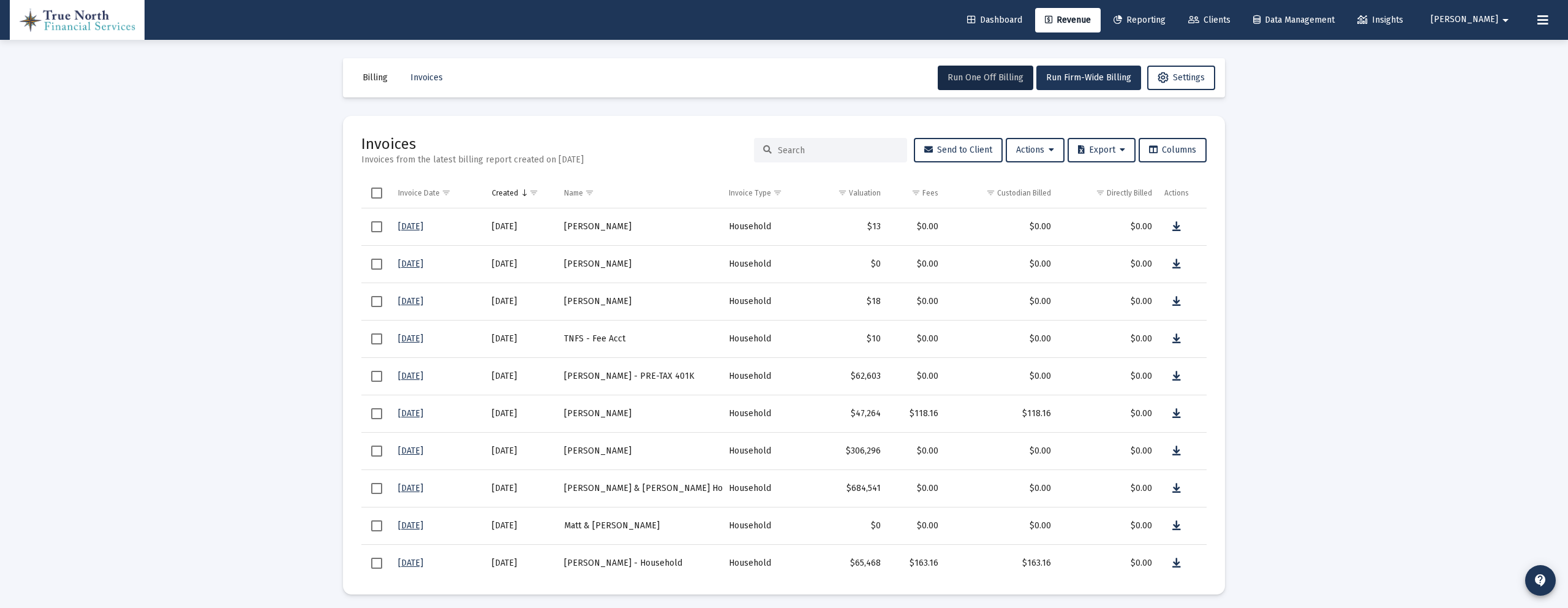
click at [1474, 31] on button "Matthew arrow_drop_down" at bounding box center [1472, 19] width 111 height 24
click at [1471, 44] on link "Settings" at bounding box center [1486, 52] width 73 height 29
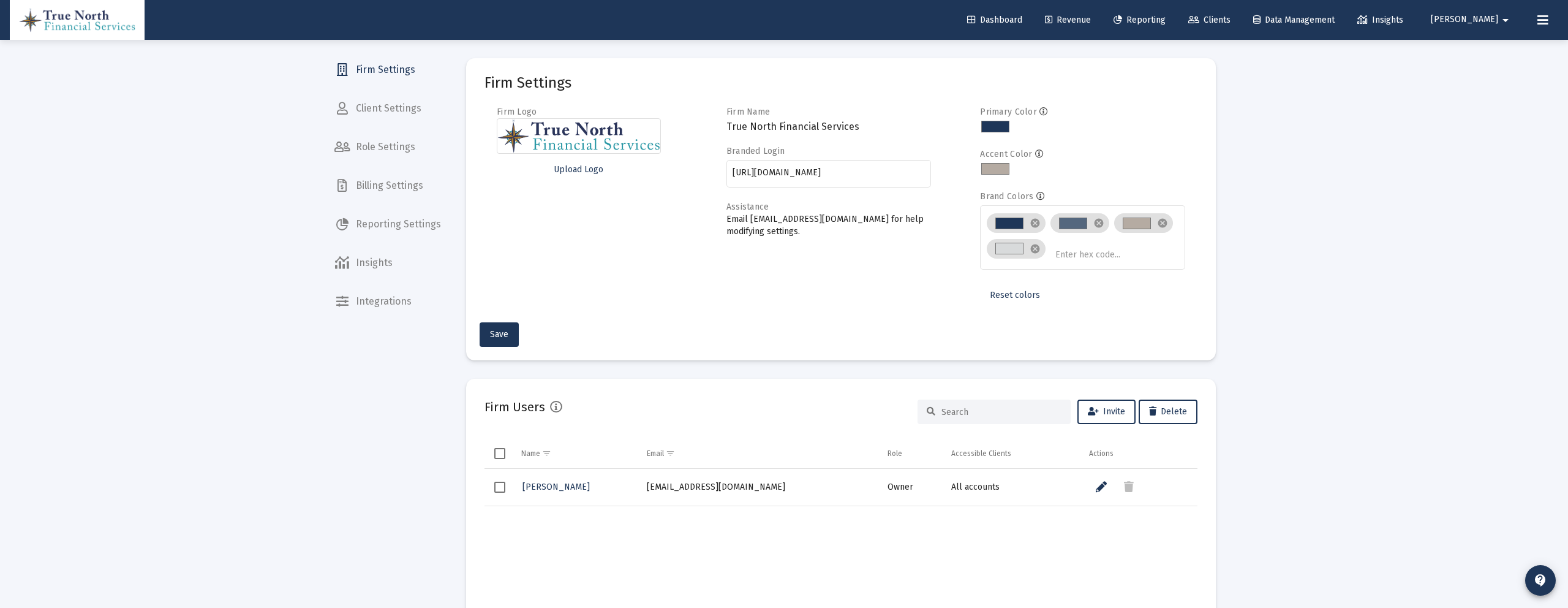
click at [397, 178] on span "Billing Settings" at bounding box center [388, 185] width 126 height 29
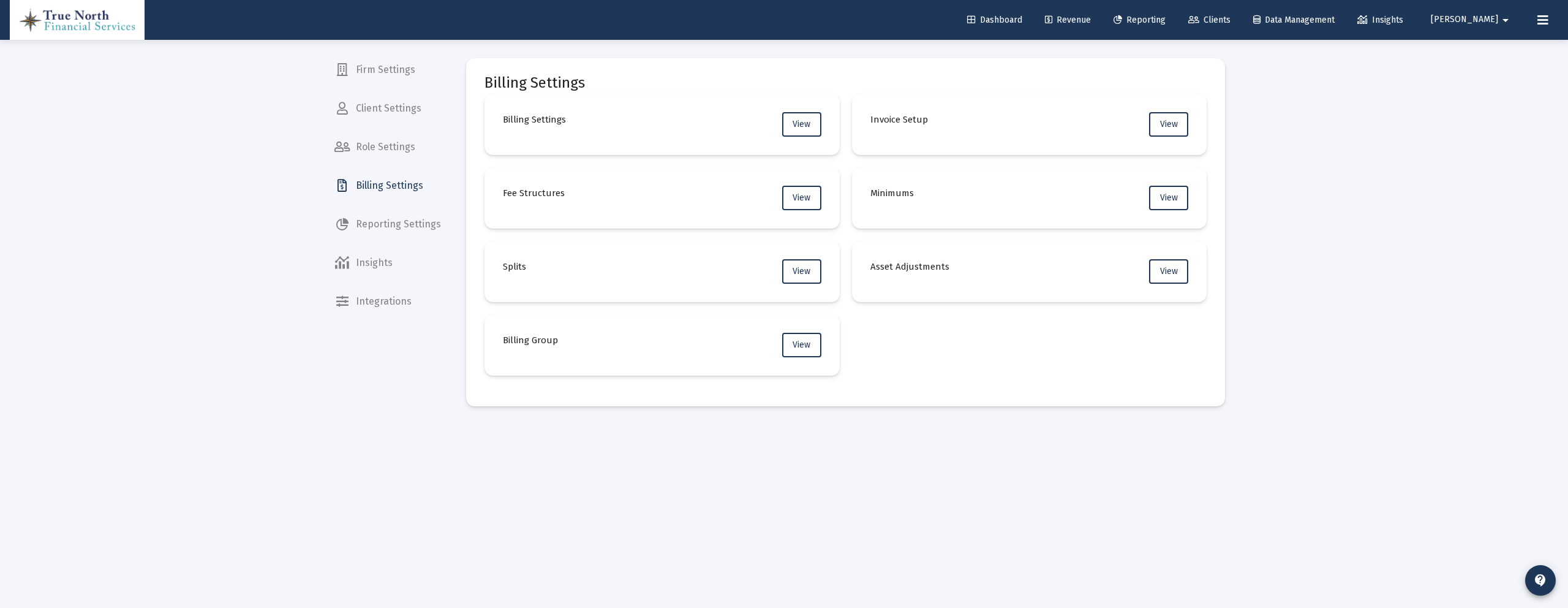
click at [393, 75] on span "Firm Settings" at bounding box center [388, 70] width 126 height 29
